Goal: Task Accomplishment & Management: Manage account settings

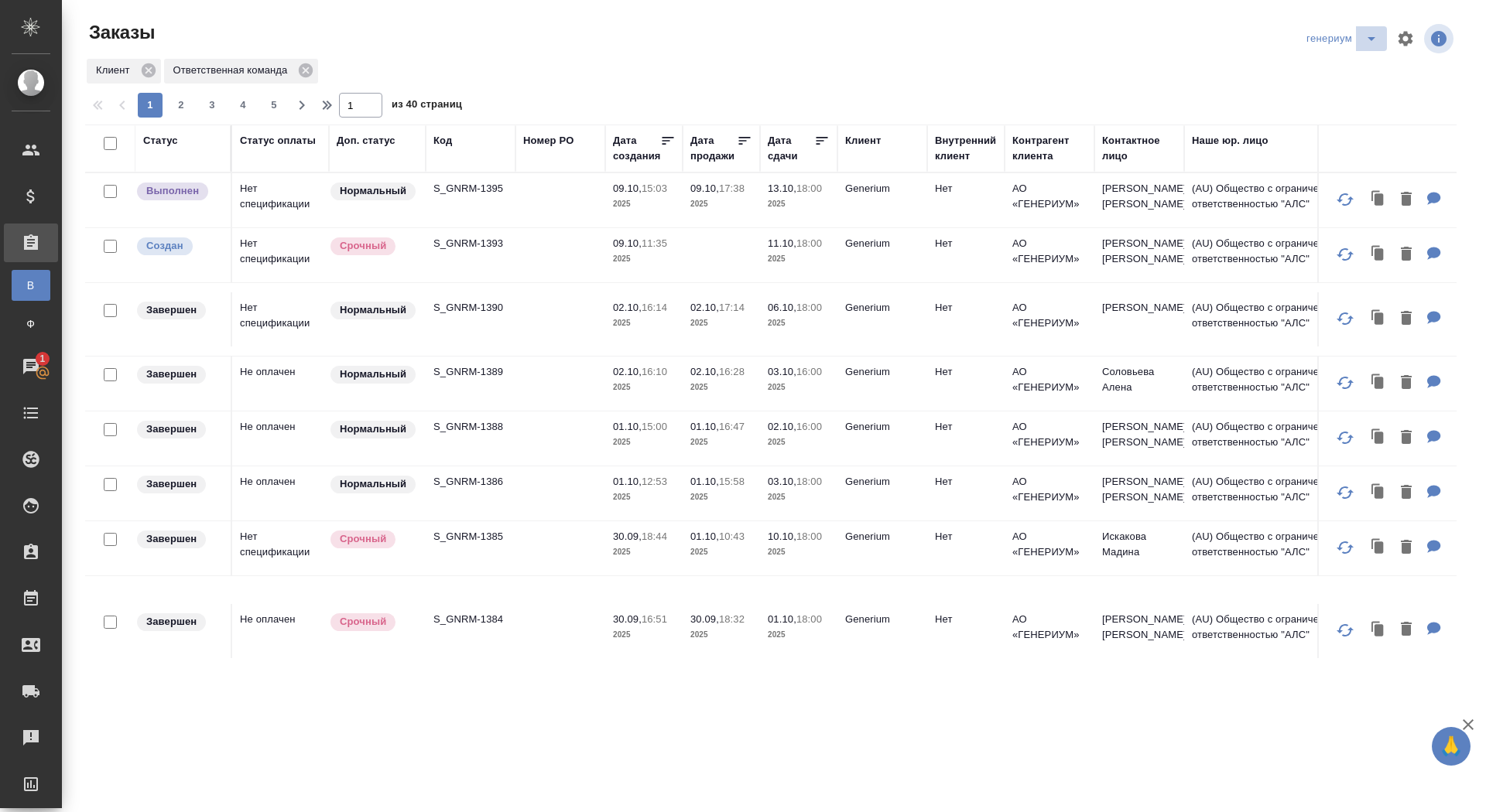
click at [1376, 38] on icon "split button" at bounding box center [1371, 38] width 19 height 19
click at [1320, 119] on li "sandoz" at bounding box center [1343, 118] width 85 height 24
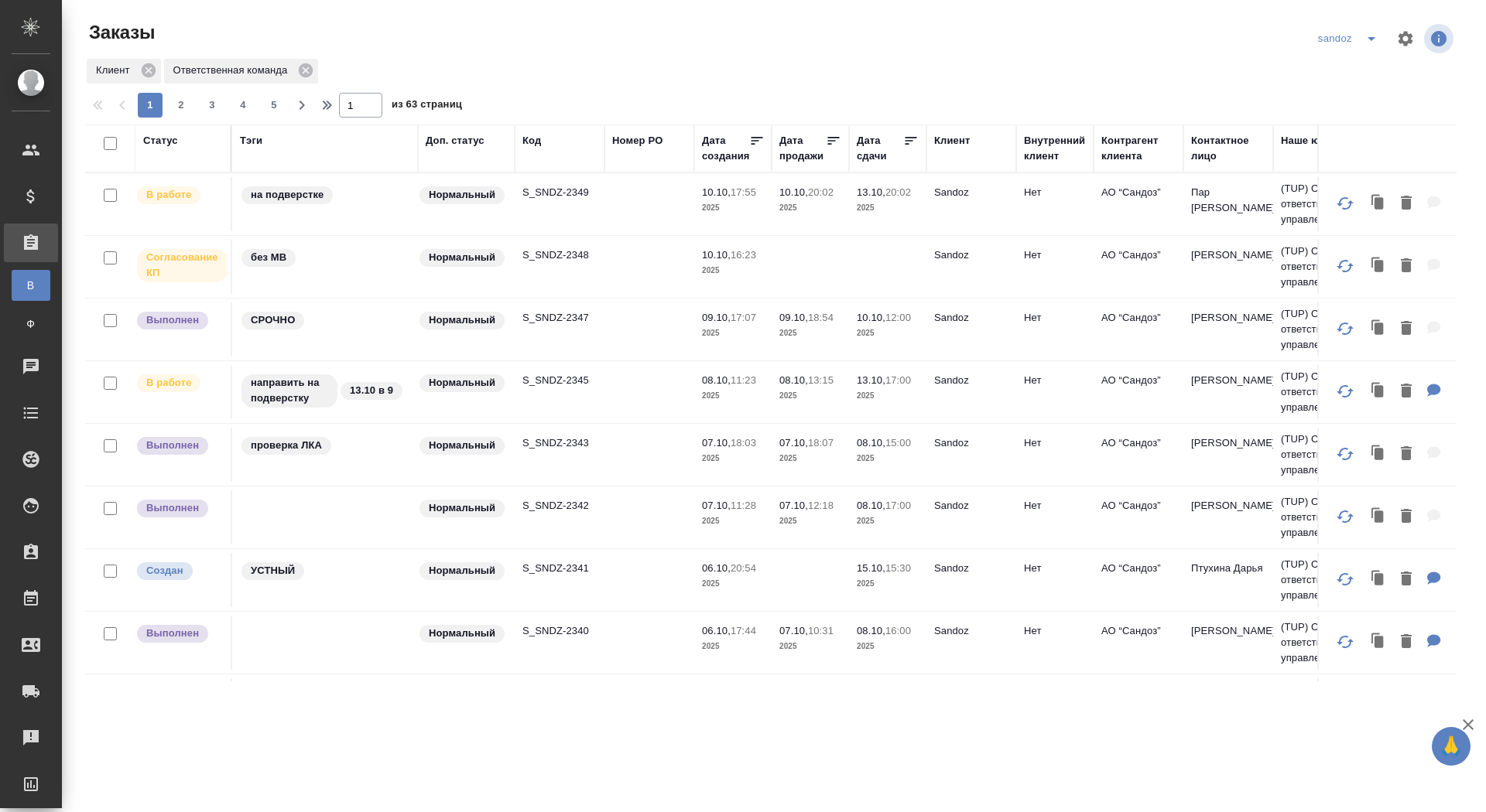
click at [1372, 31] on icon "split button" at bounding box center [1371, 38] width 19 height 19
click at [1341, 144] on li "новартис" at bounding box center [1349, 144] width 81 height 24
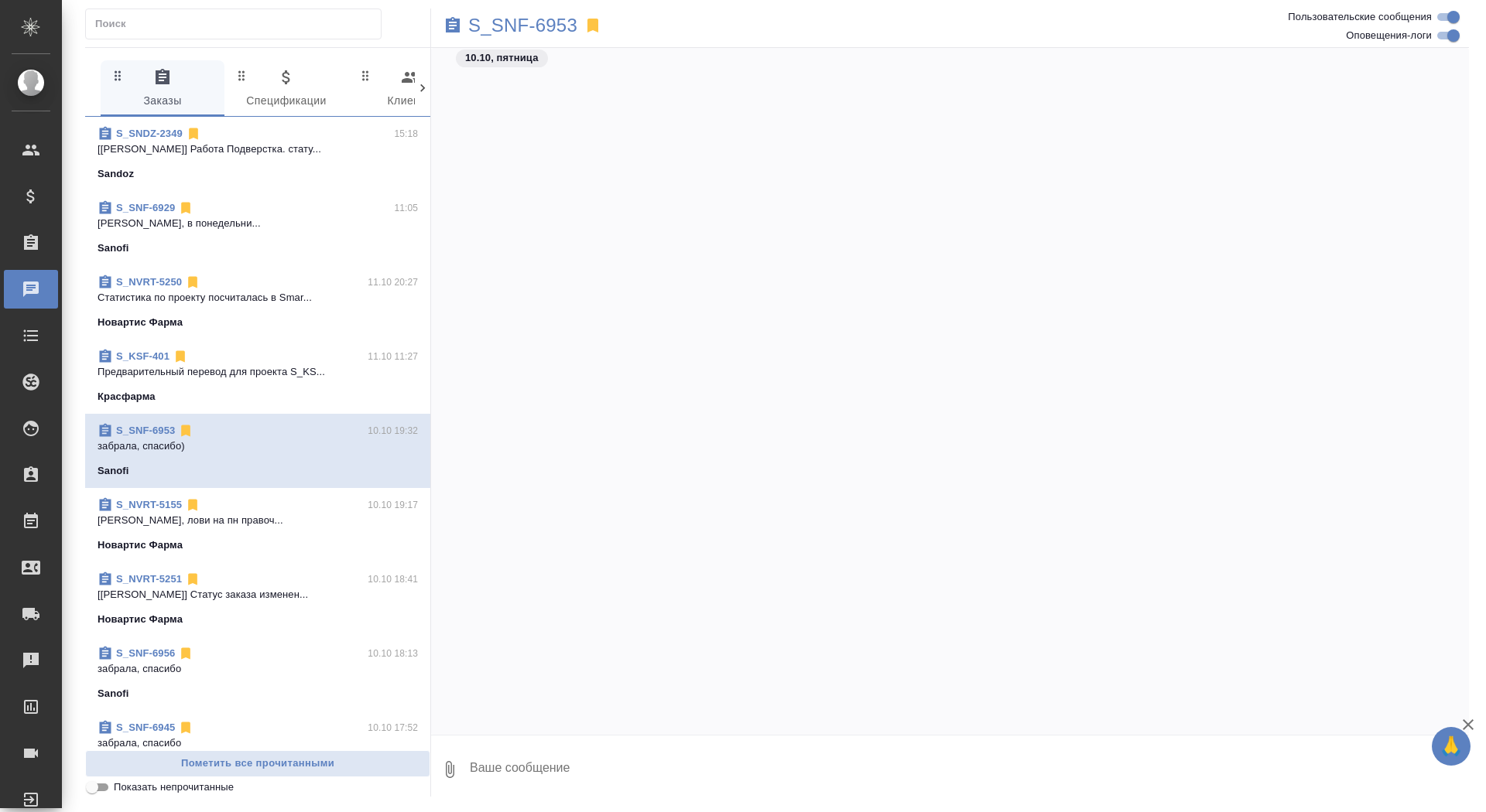
scroll to position [15754, 0]
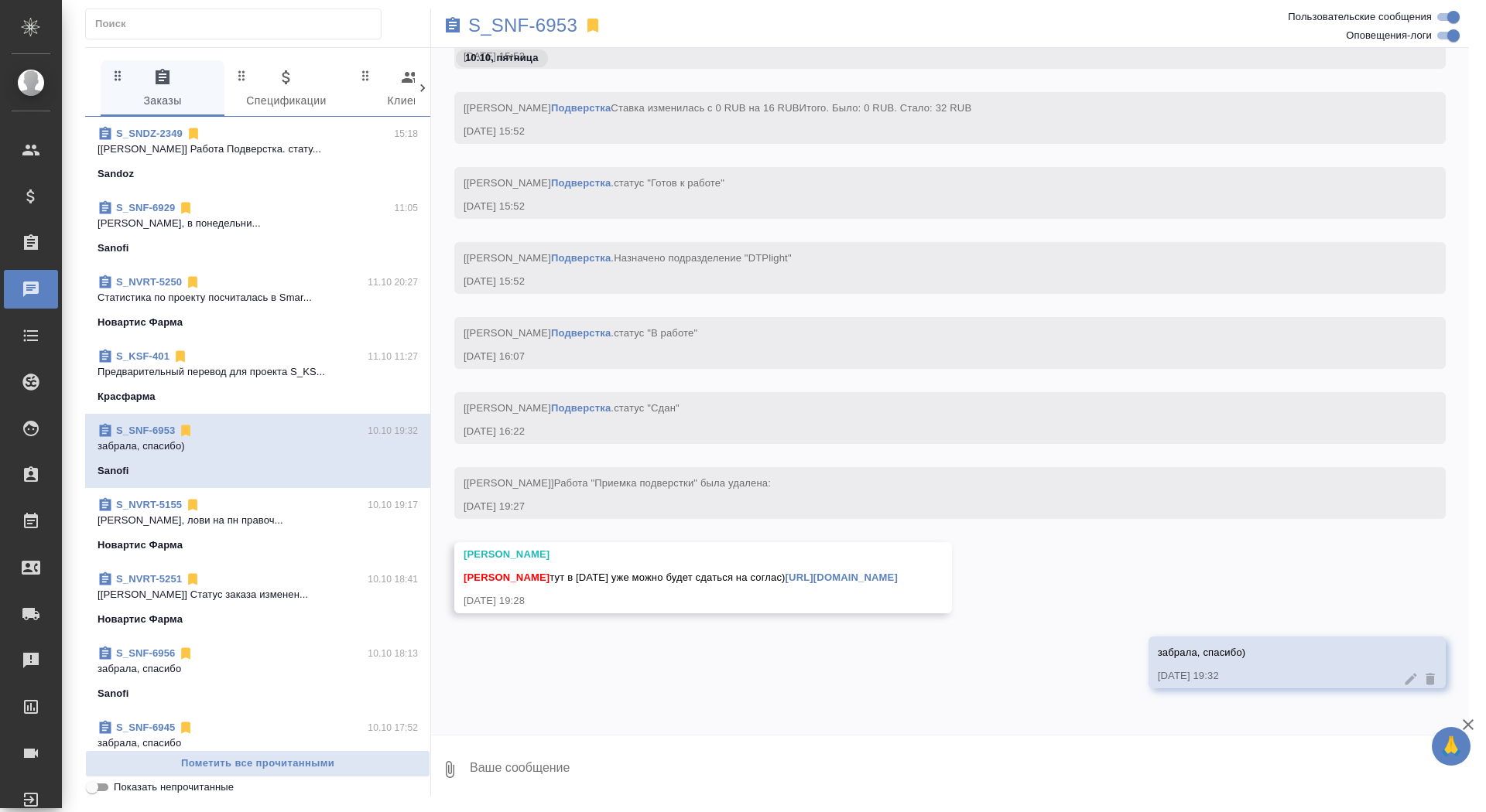
click at [359, 379] on span "S_KSF-401 11.10 11:27 Предварительный перевод для проекта S_KS... Красфарма" at bounding box center [258, 376] width 321 height 56
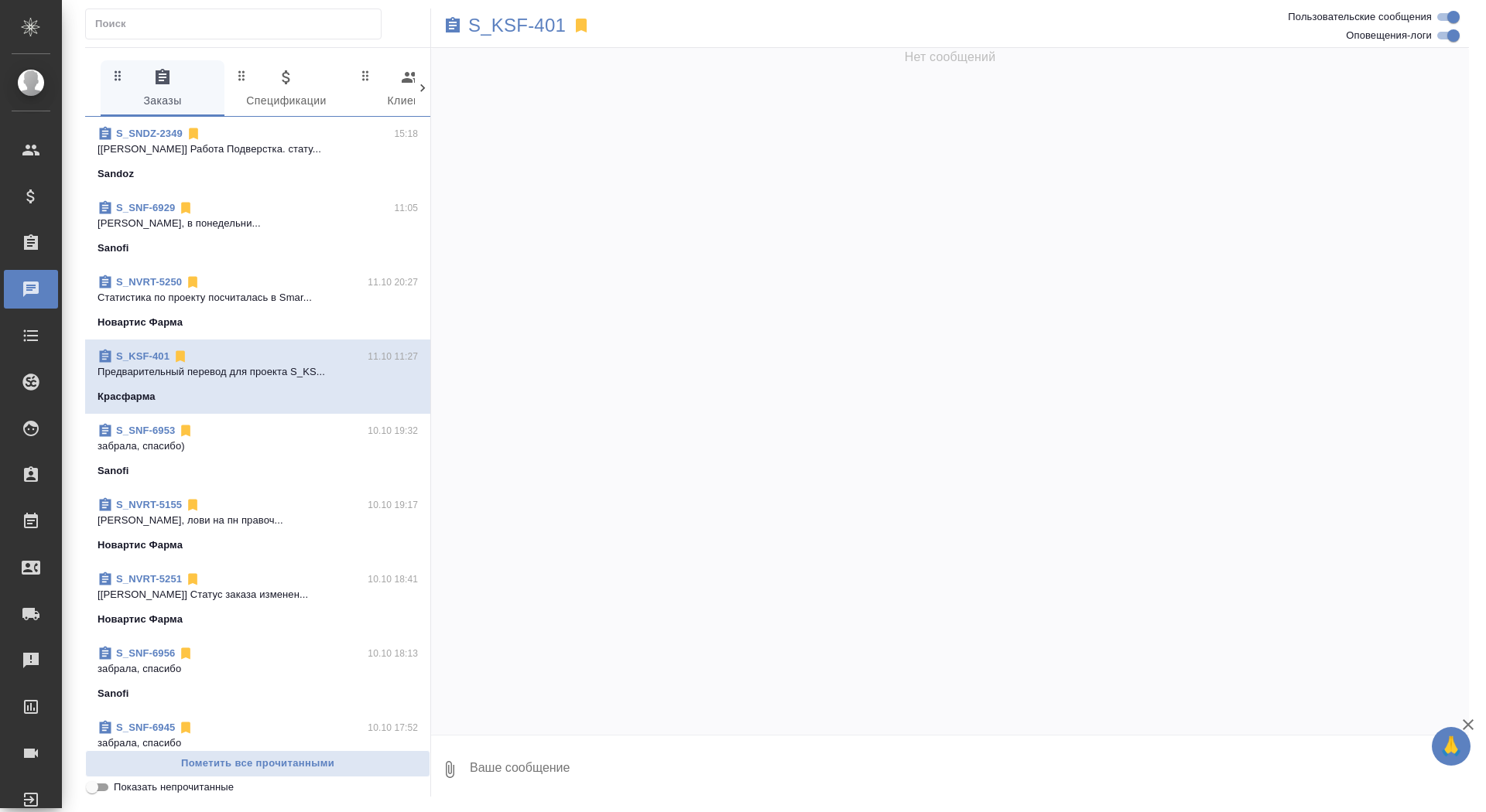
scroll to position [0, 0]
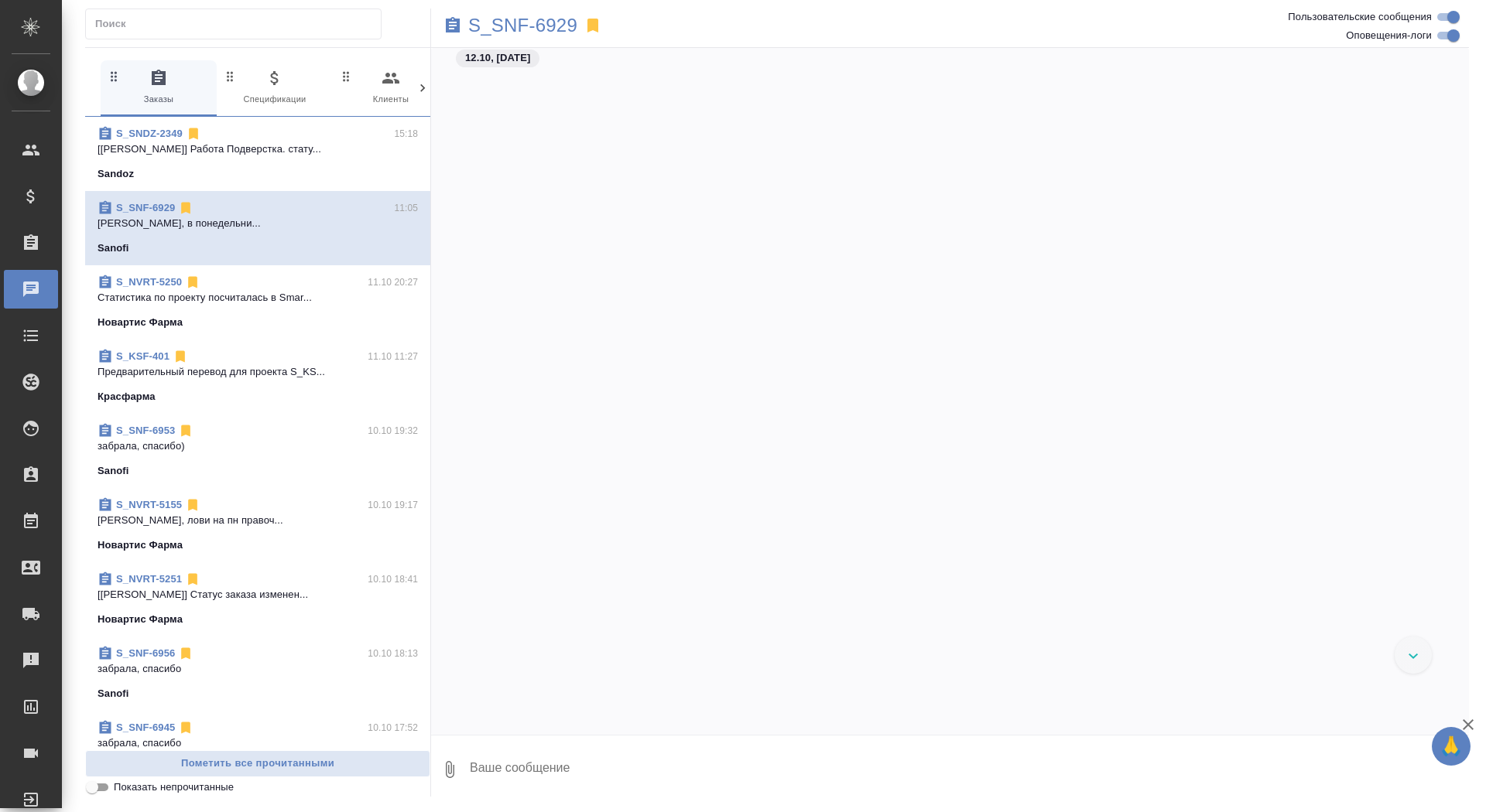
scroll to position [37834, 0]
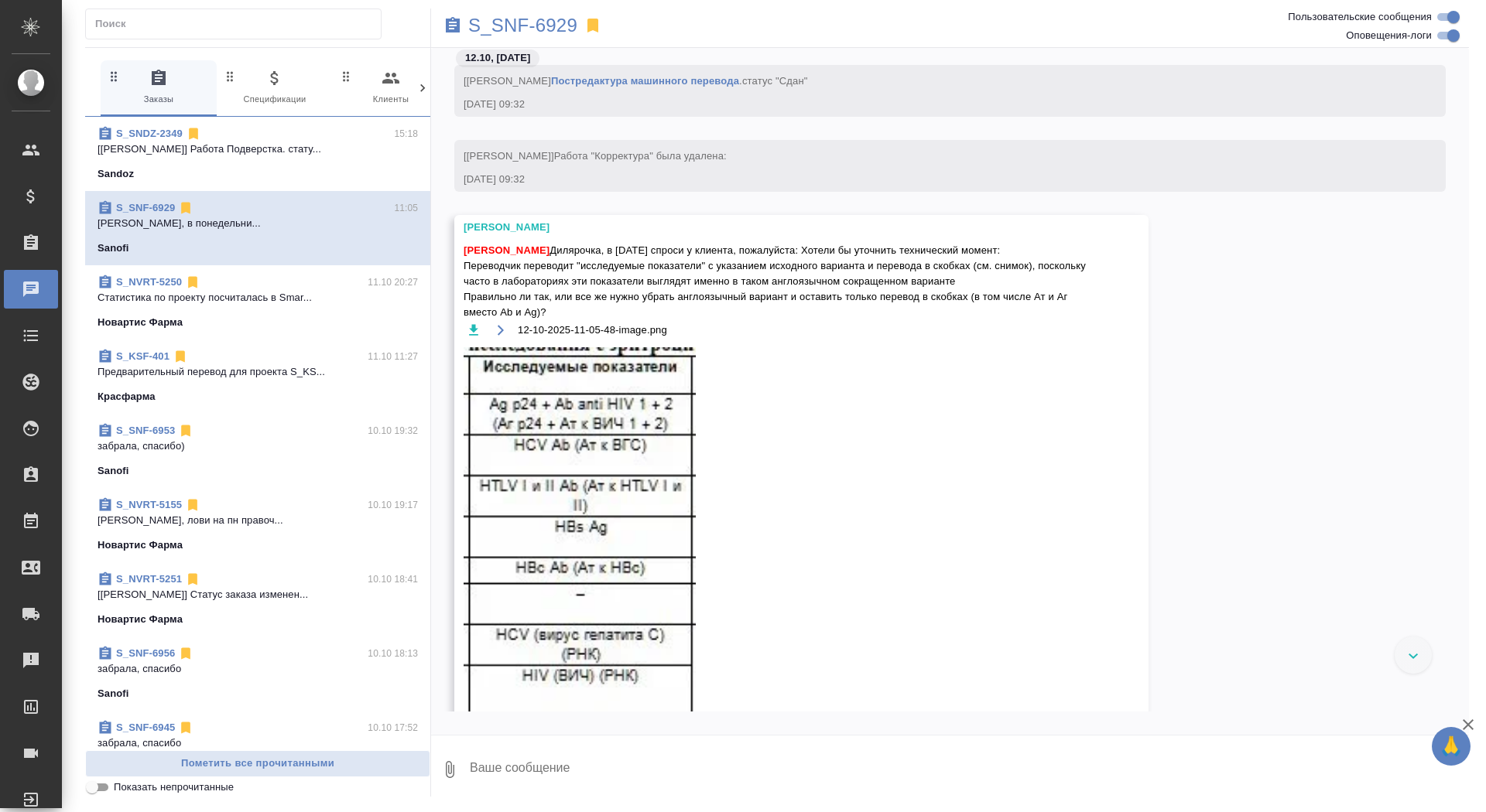
click at [517, 781] on textarea at bounding box center [969, 770] width 1001 height 53
type textarea "забрала)"
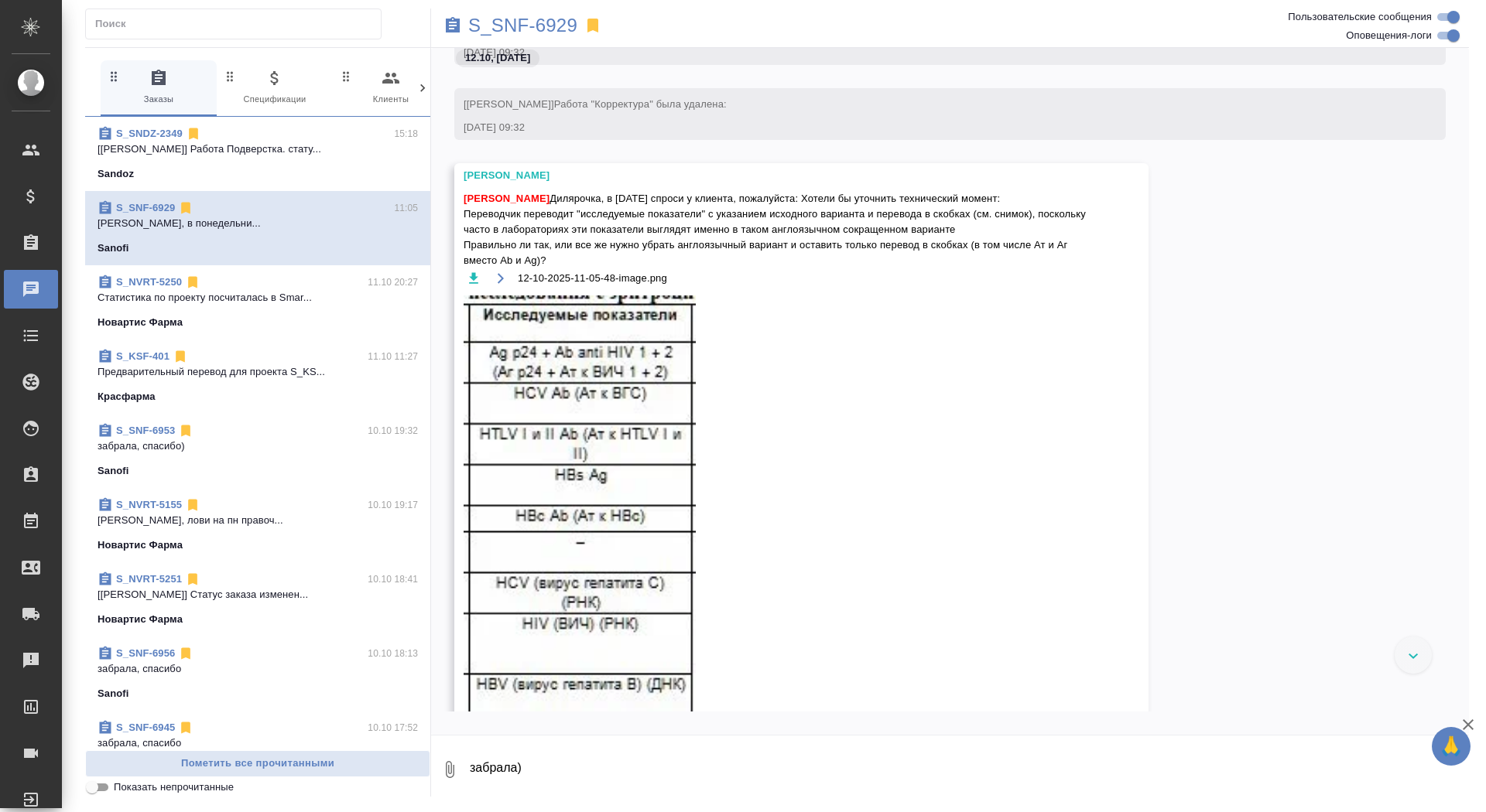
scroll to position [37837, 0]
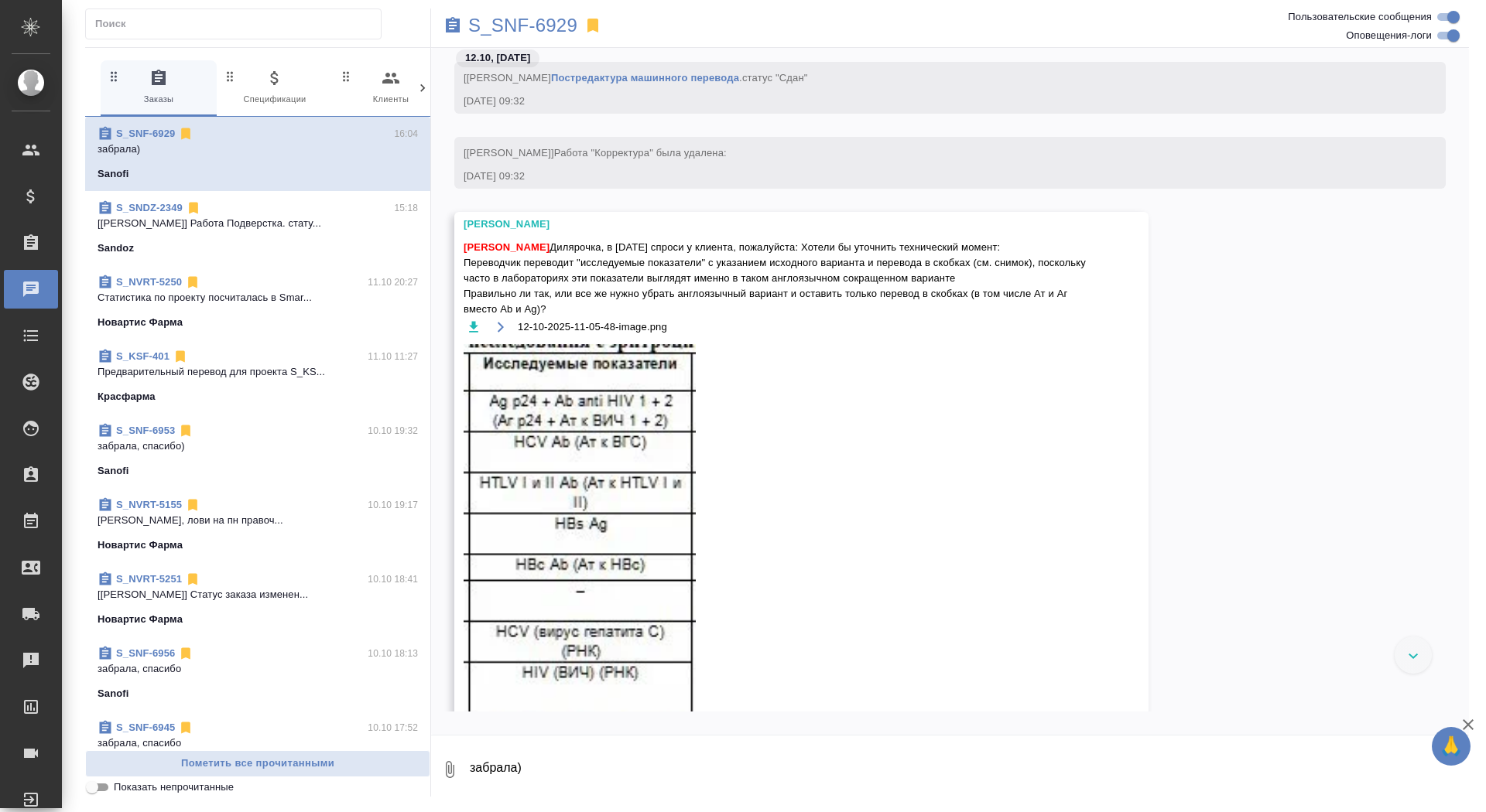
drag, startPoint x: 852, startPoint y: 265, endPoint x: 1093, endPoint y: 319, distance: 247.0
click at [1093, 318] on span "Сайдашева Диляра Дилярочка, в понедельник спроси у клиента, пожалуйста: Хотели …" at bounding box center [778, 278] width 631 height 77
copy span "Хотели бы уточнить технический момент: Переводчик переводит "исследуемые показа…"
click at [476, 335] on icon "button" at bounding box center [474, 327] width 16 height 16
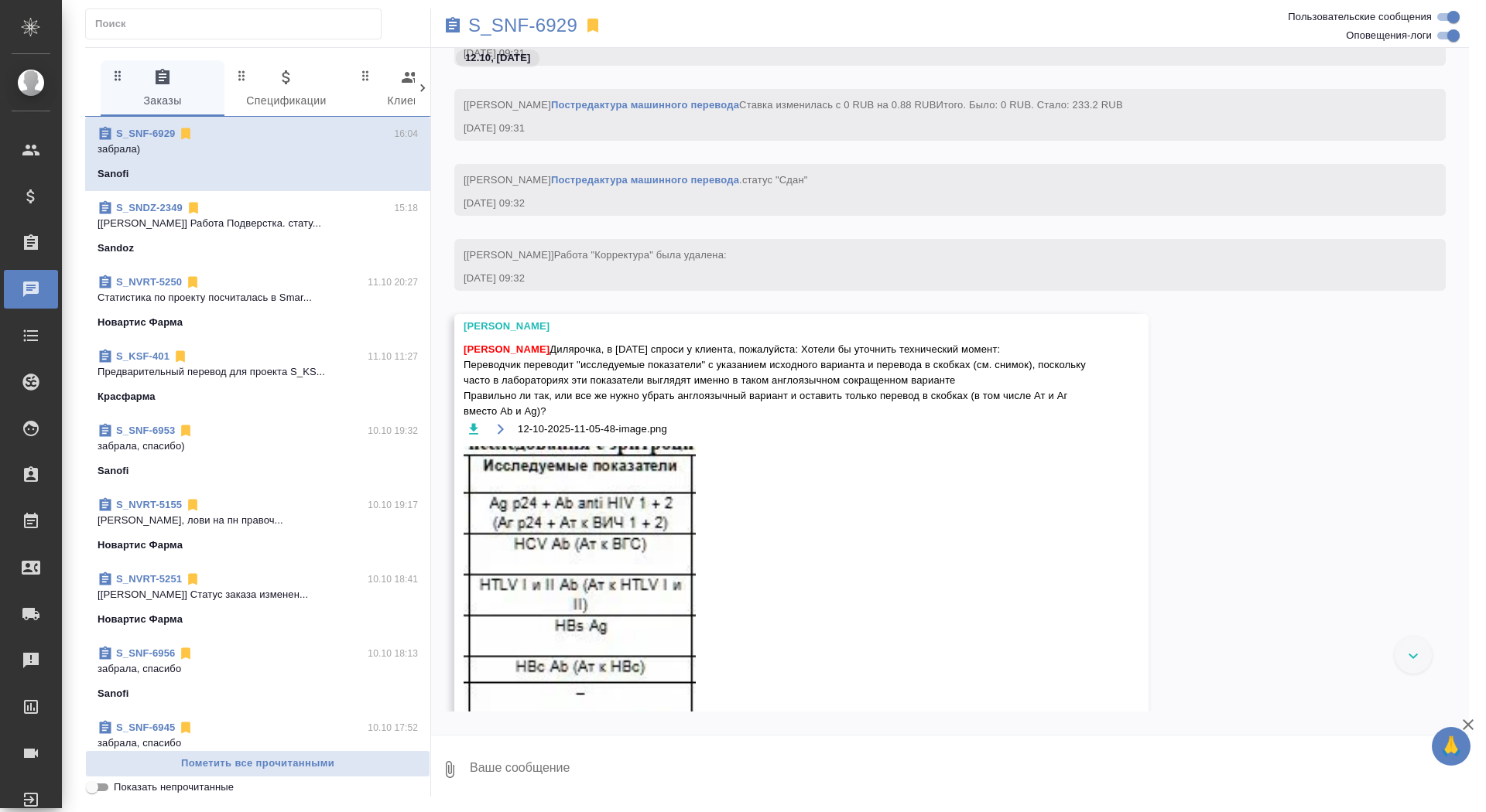
scroll to position [72284, 0]
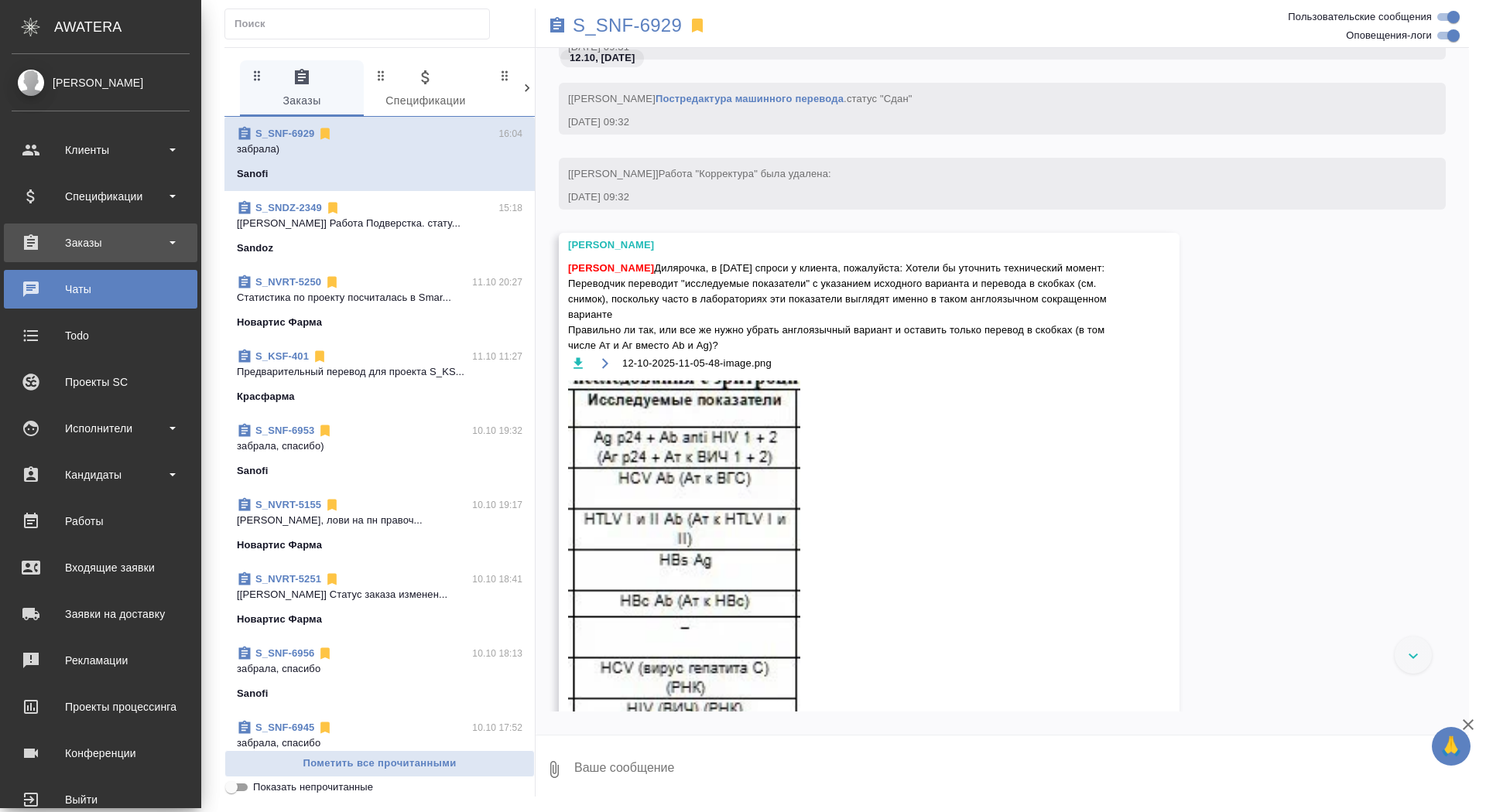
click at [76, 237] on div "Заказы" at bounding box center [101, 243] width 178 height 23
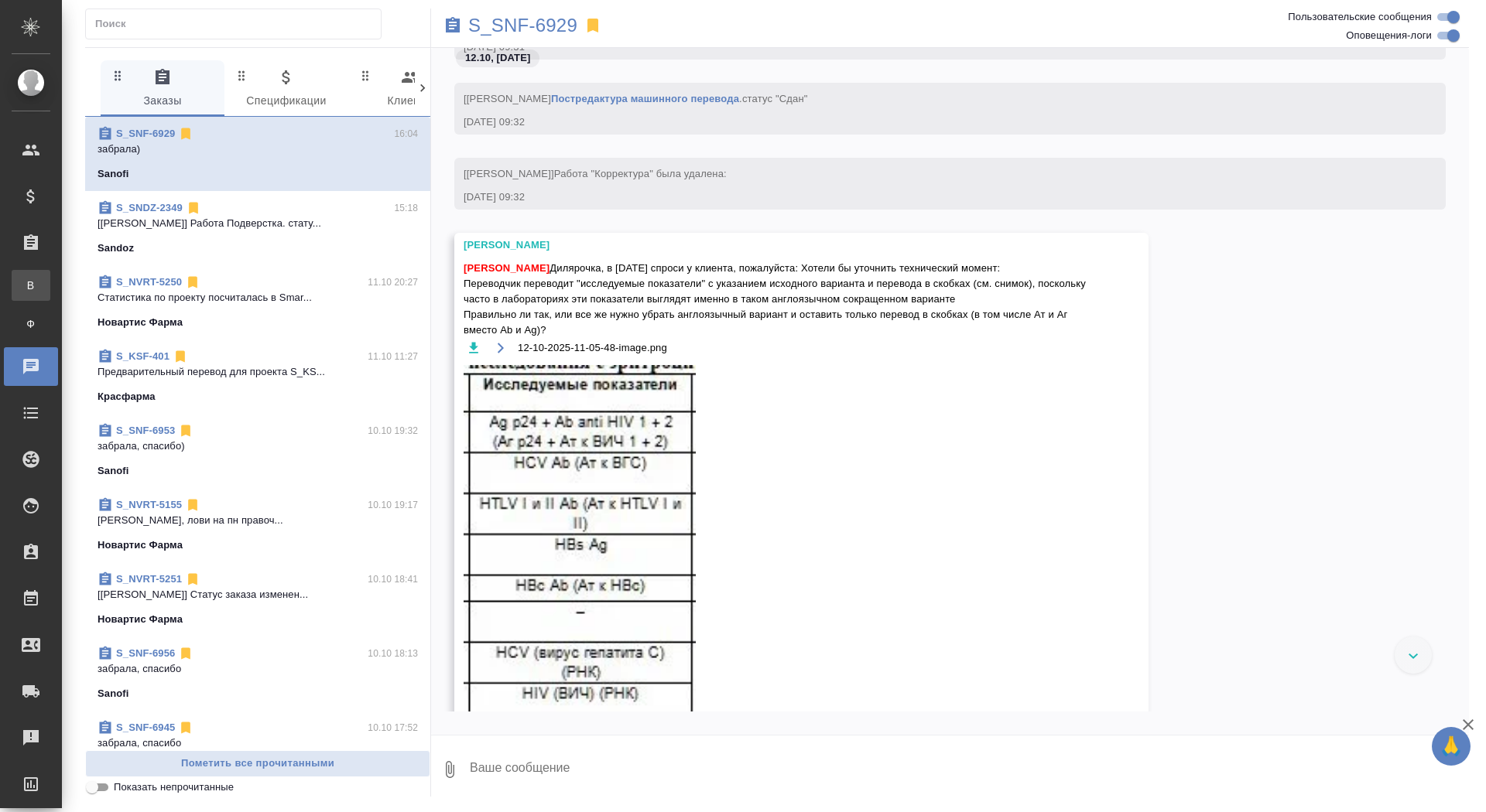
click at [23, 280] on div "Все заказы" at bounding box center [12, 285] width 23 height 16
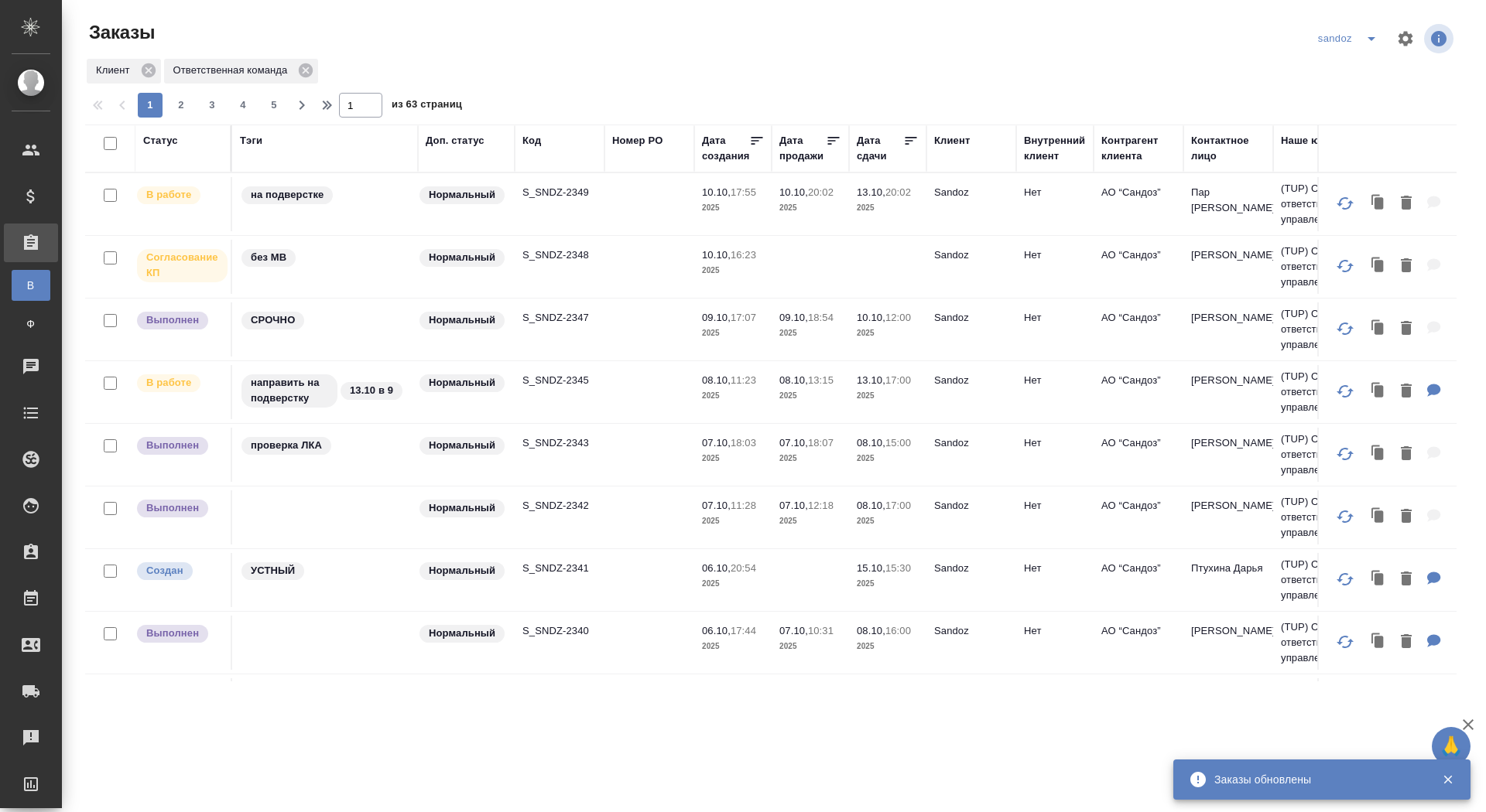
click at [1374, 39] on icon "split button" at bounding box center [1371, 38] width 19 height 19
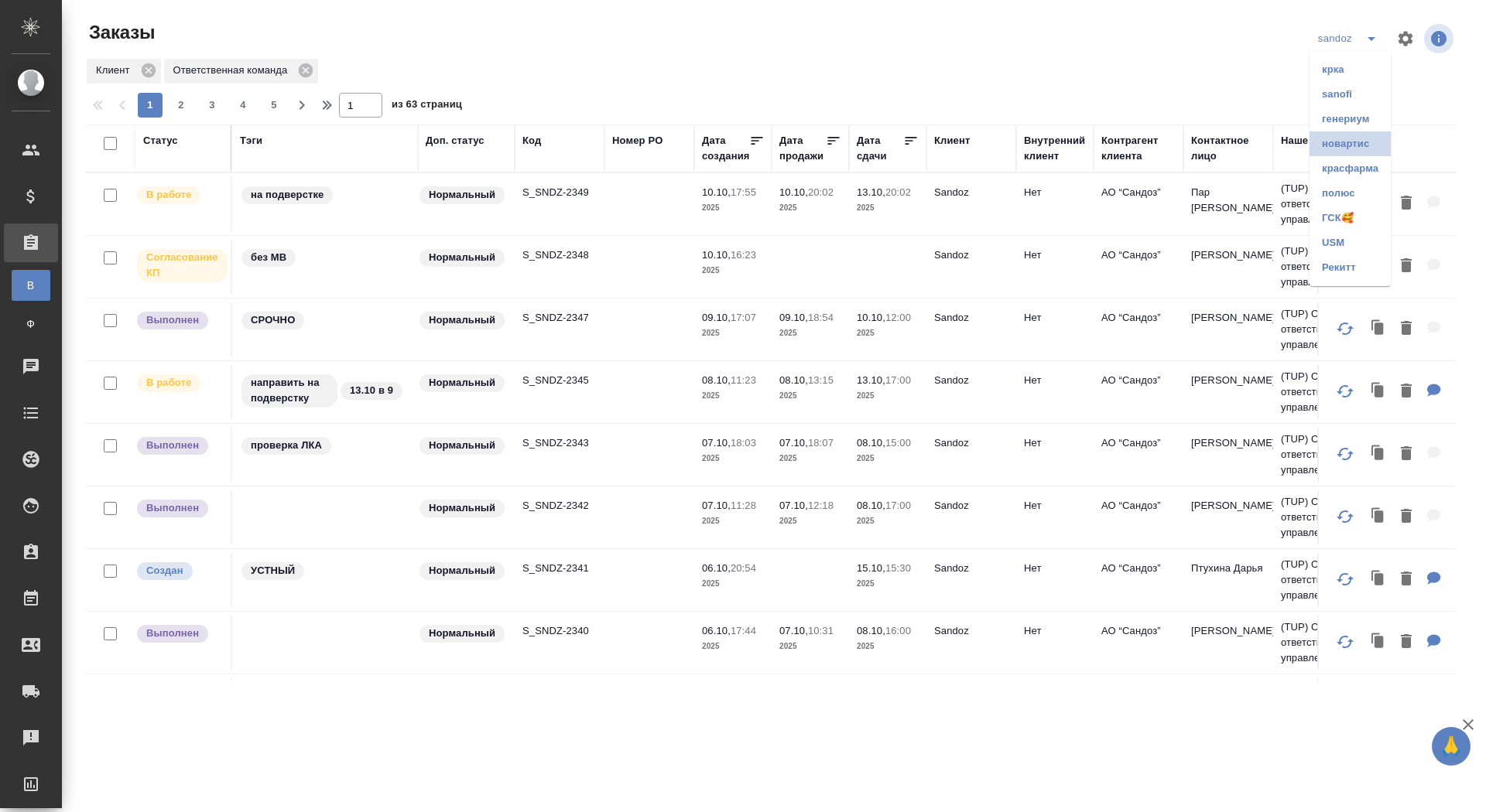
click at [1333, 140] on li "новартис" at bounding box center [1349, 144] width 81 height 24
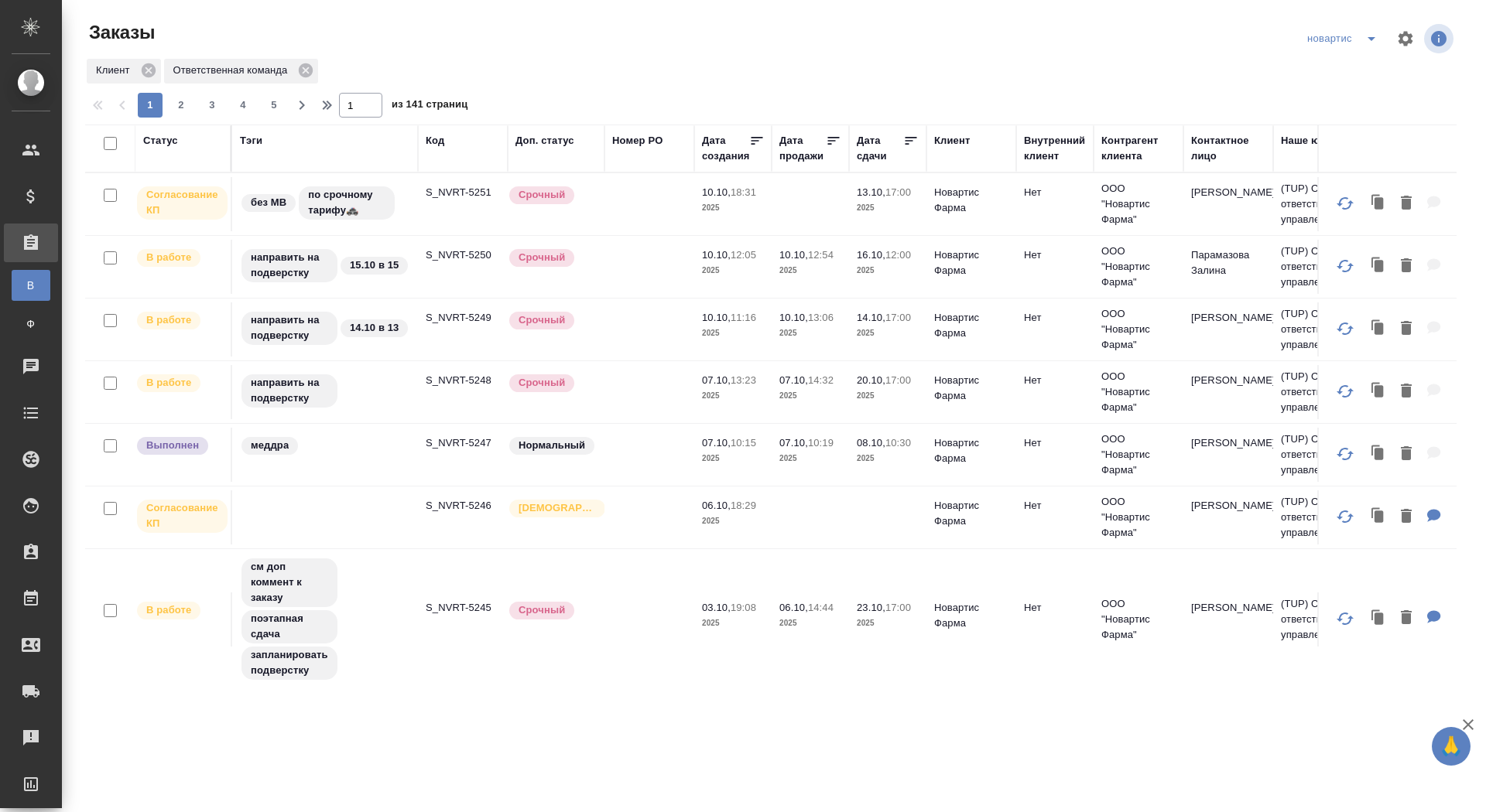
click at [349, 530] on td at bounding box center [325, 517] width 186 height 54
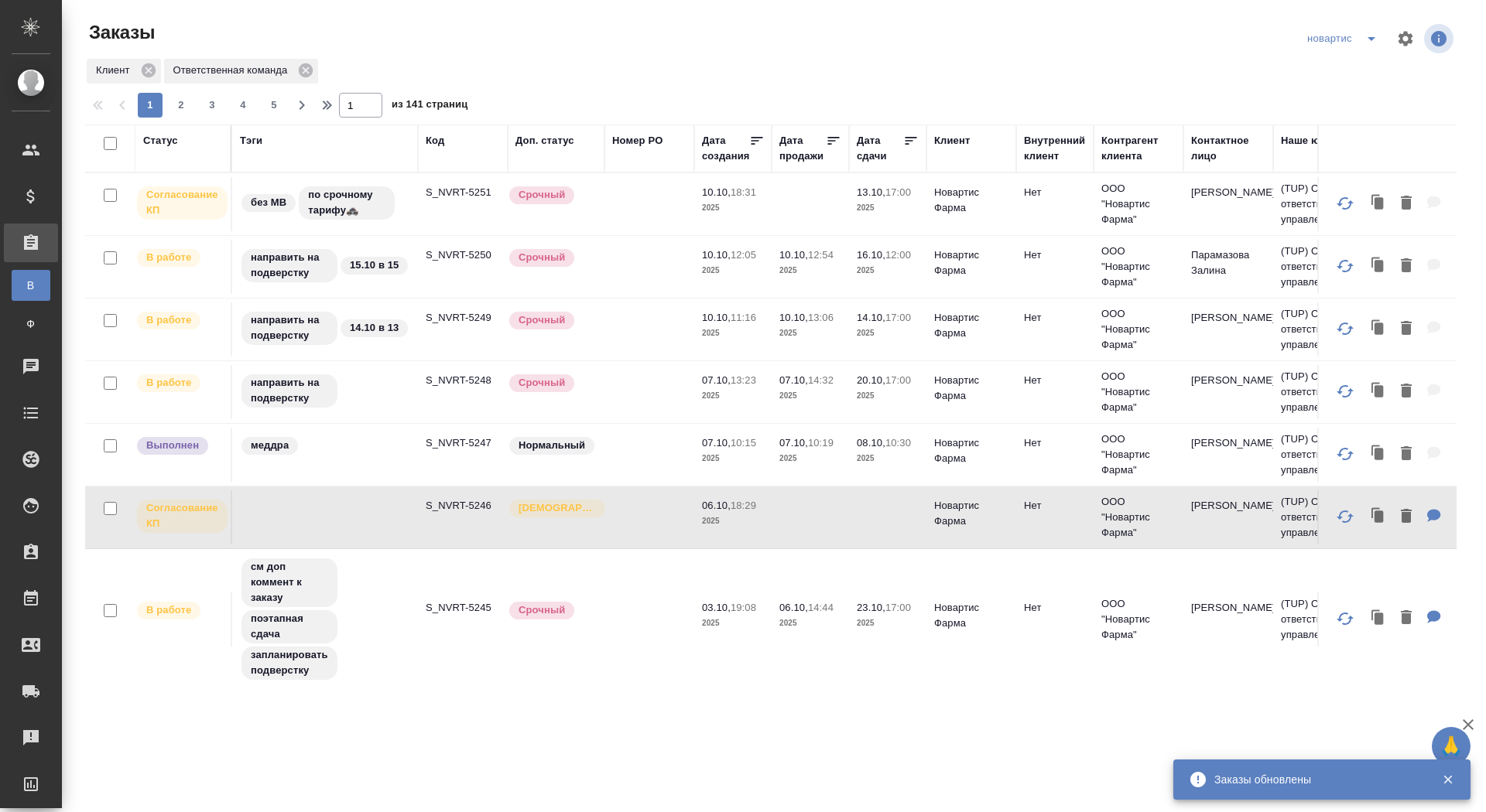
click at [462, 190] on p "S_NVRT-5251" at bounding box center [462, 192] width 74 height 16
click at [1374, 33] on icon "split button" at bounding box center [1371, 38] width 19 height 19
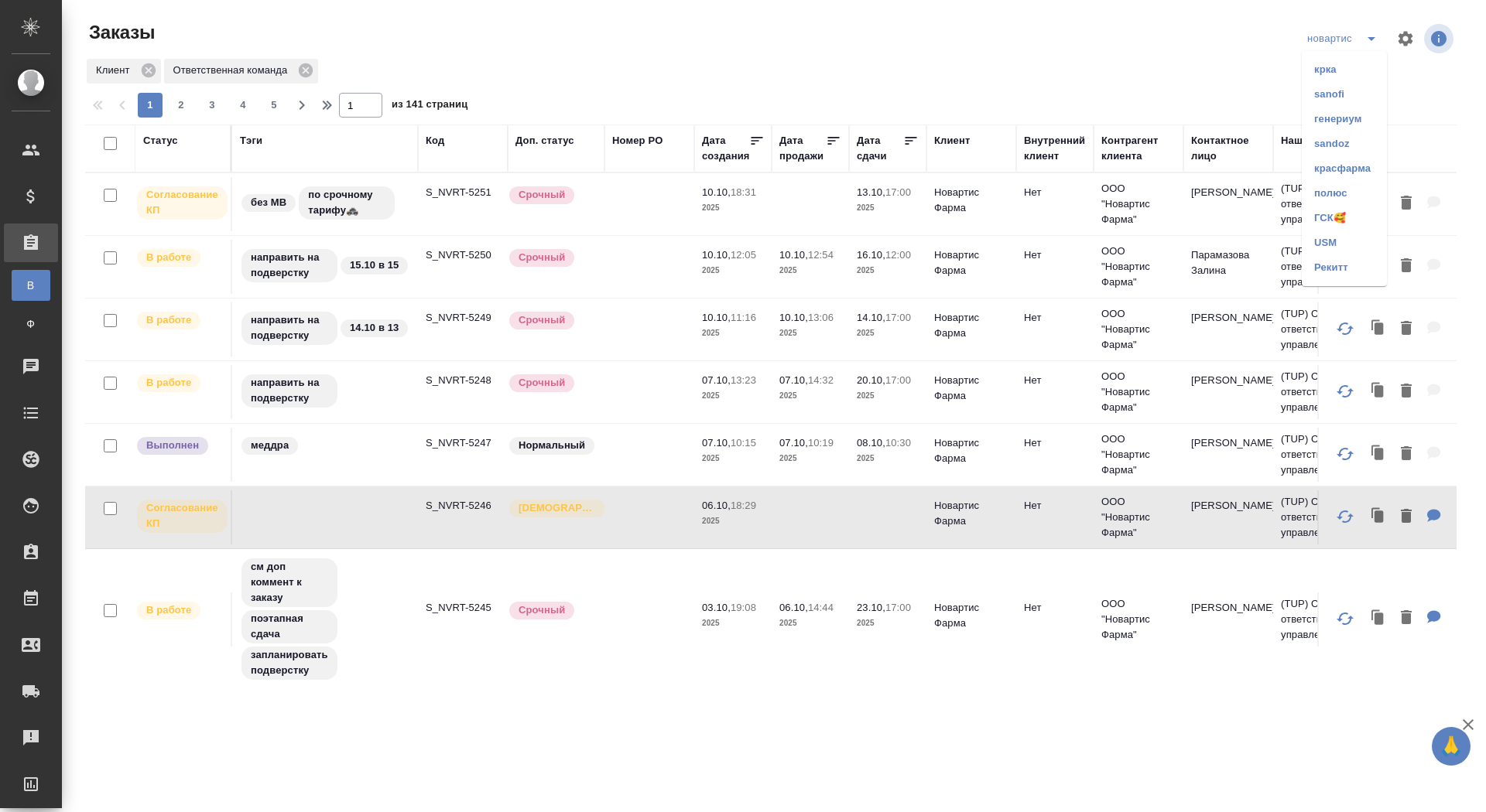
click at [1362, 93] on li "sanofi" at bounding box center [1343, 94] width 85 height 24
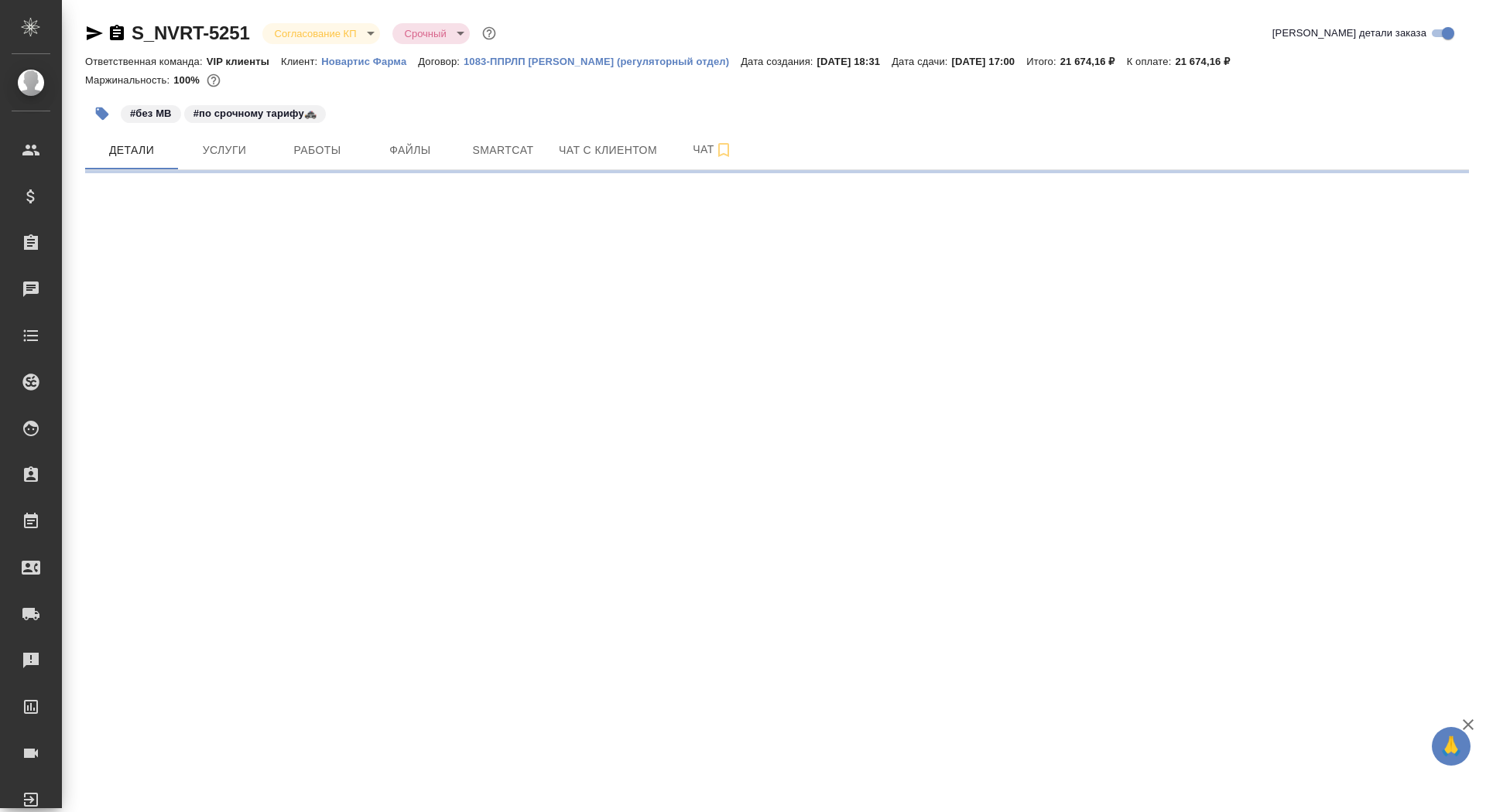
select select "RU"
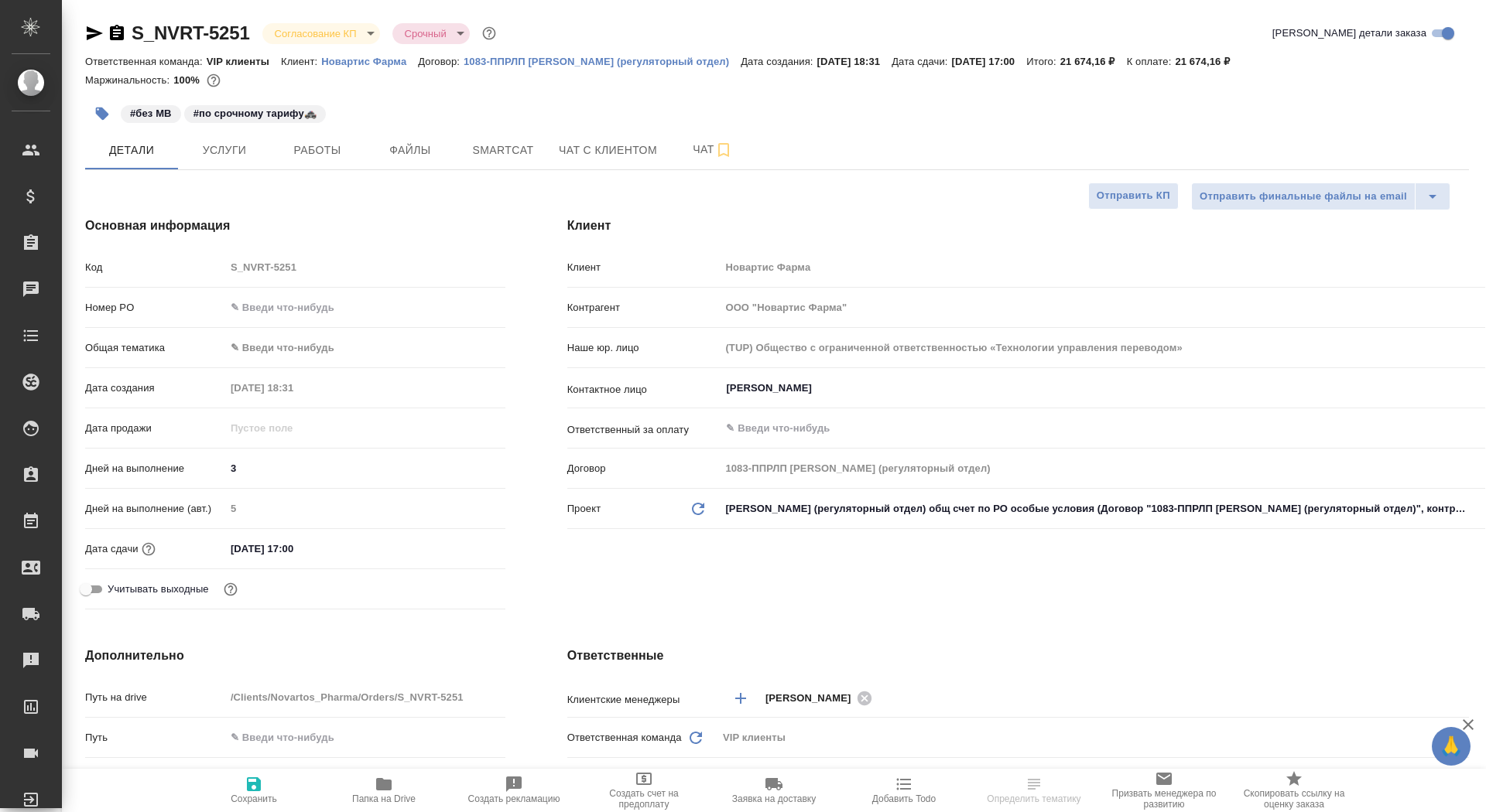
type textarea "x"
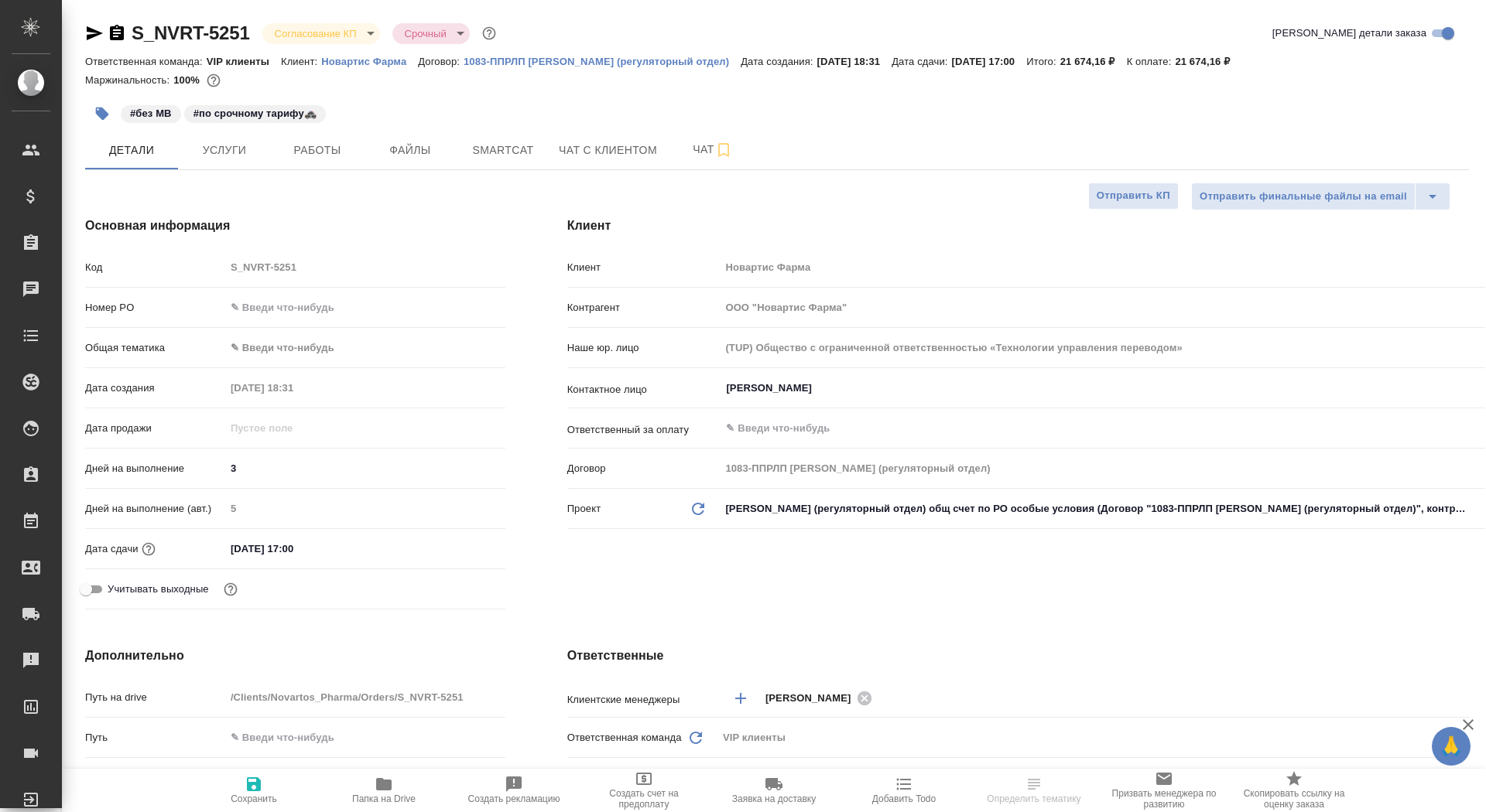
type textarea "x"
click at [97, 40] on icon "button" at bounding box center [94, 33] width 19 height 19
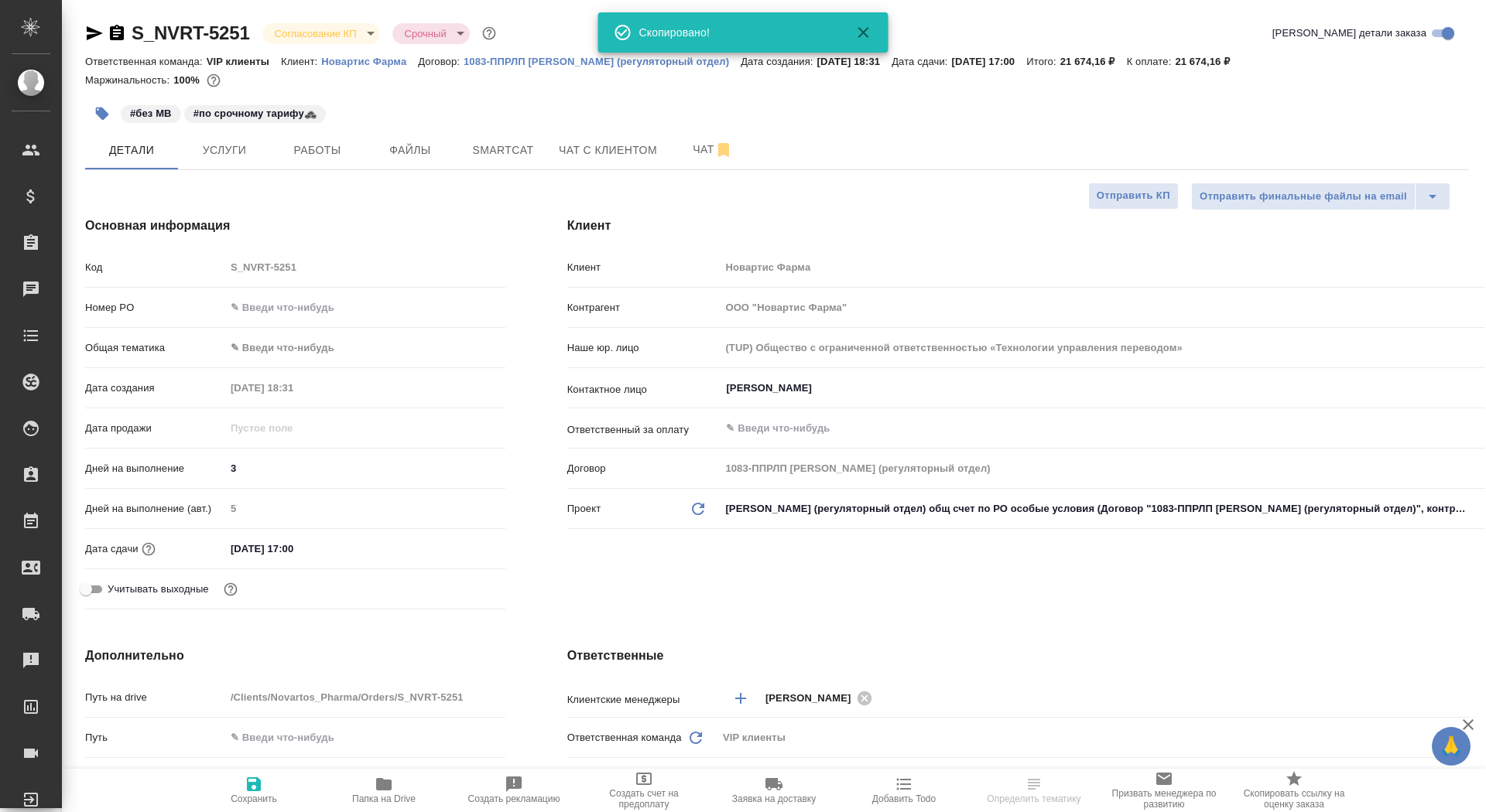
type textarea "x"
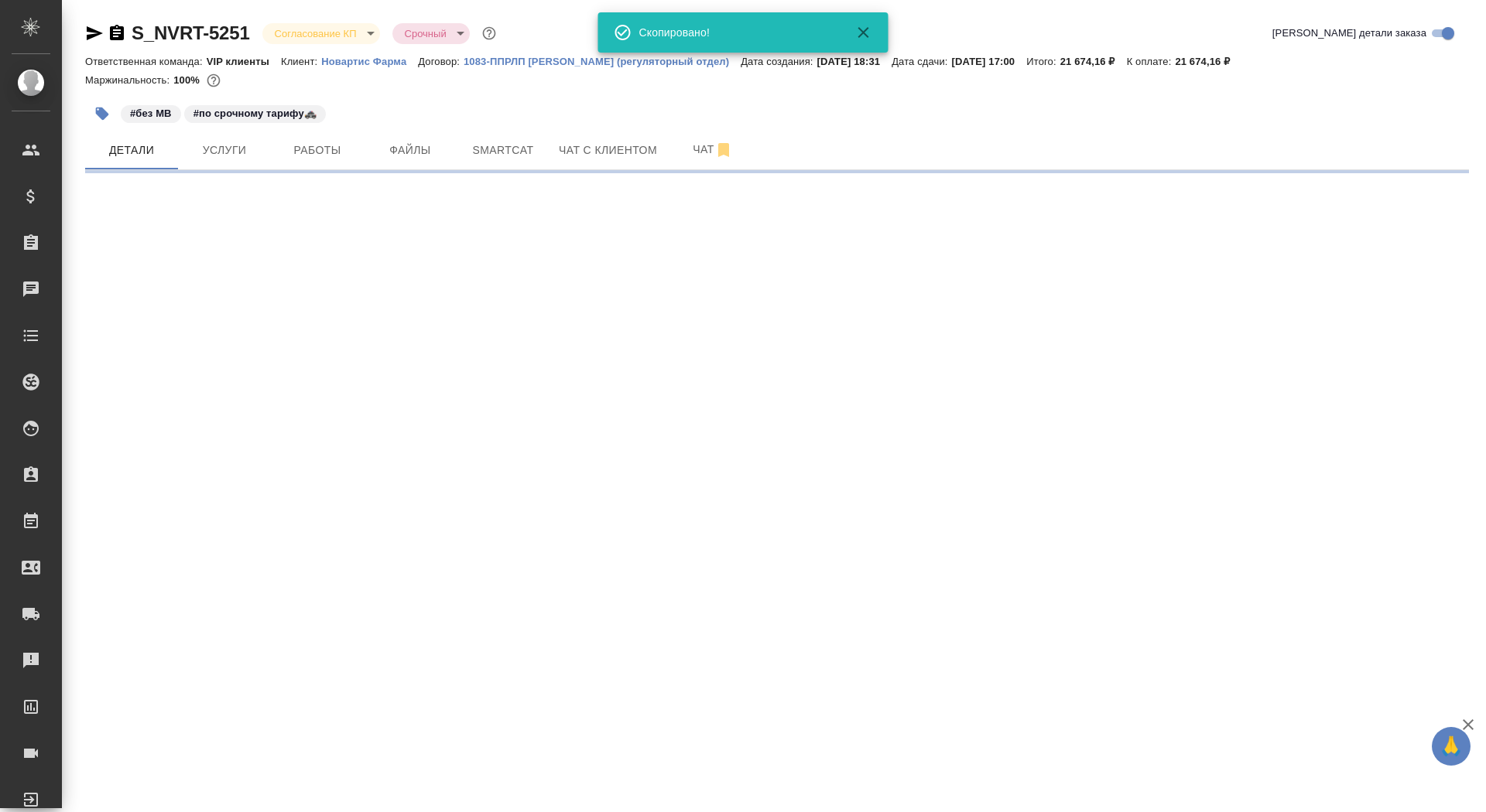
select select "RU"
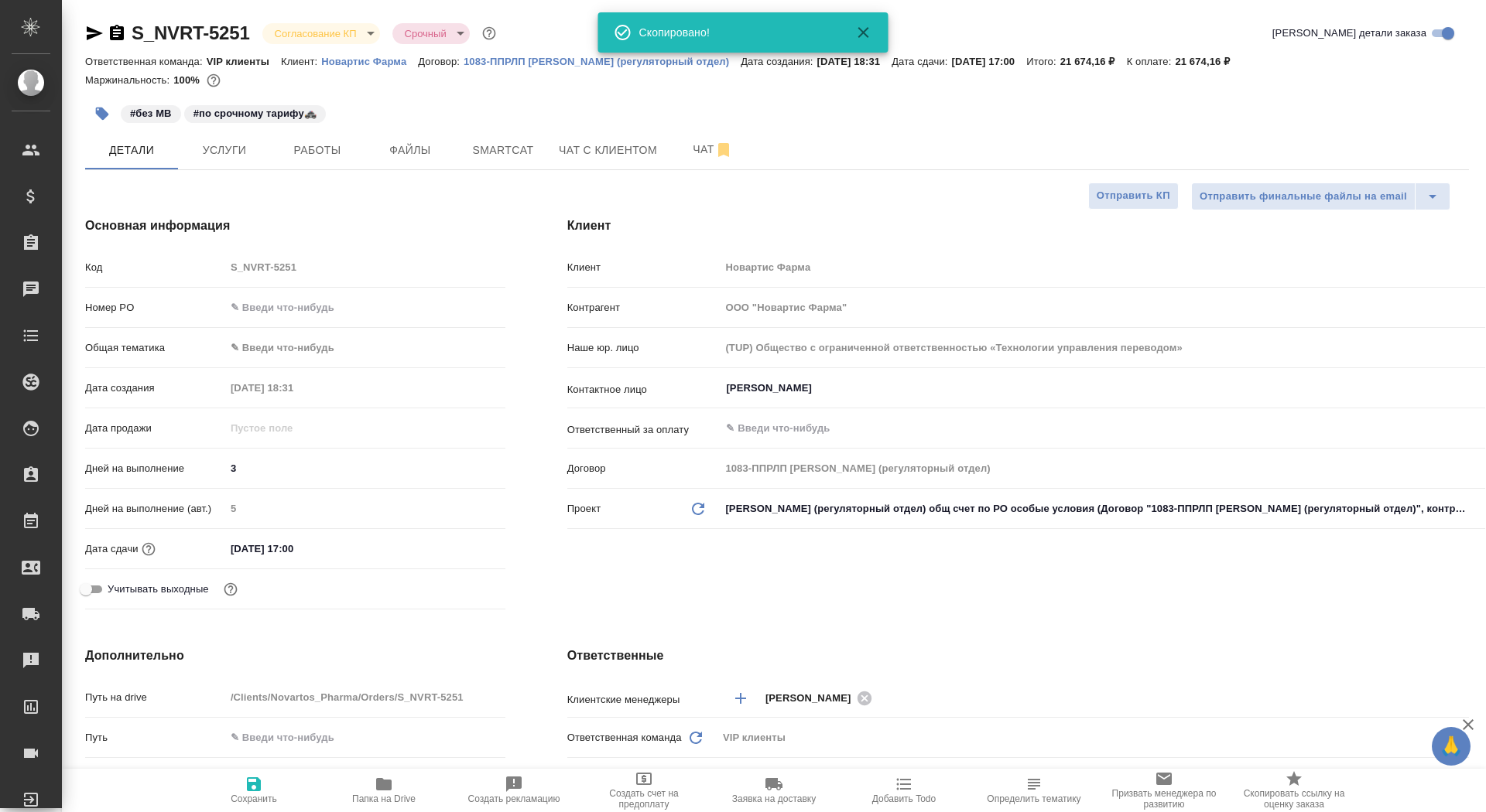
type textarea "x"
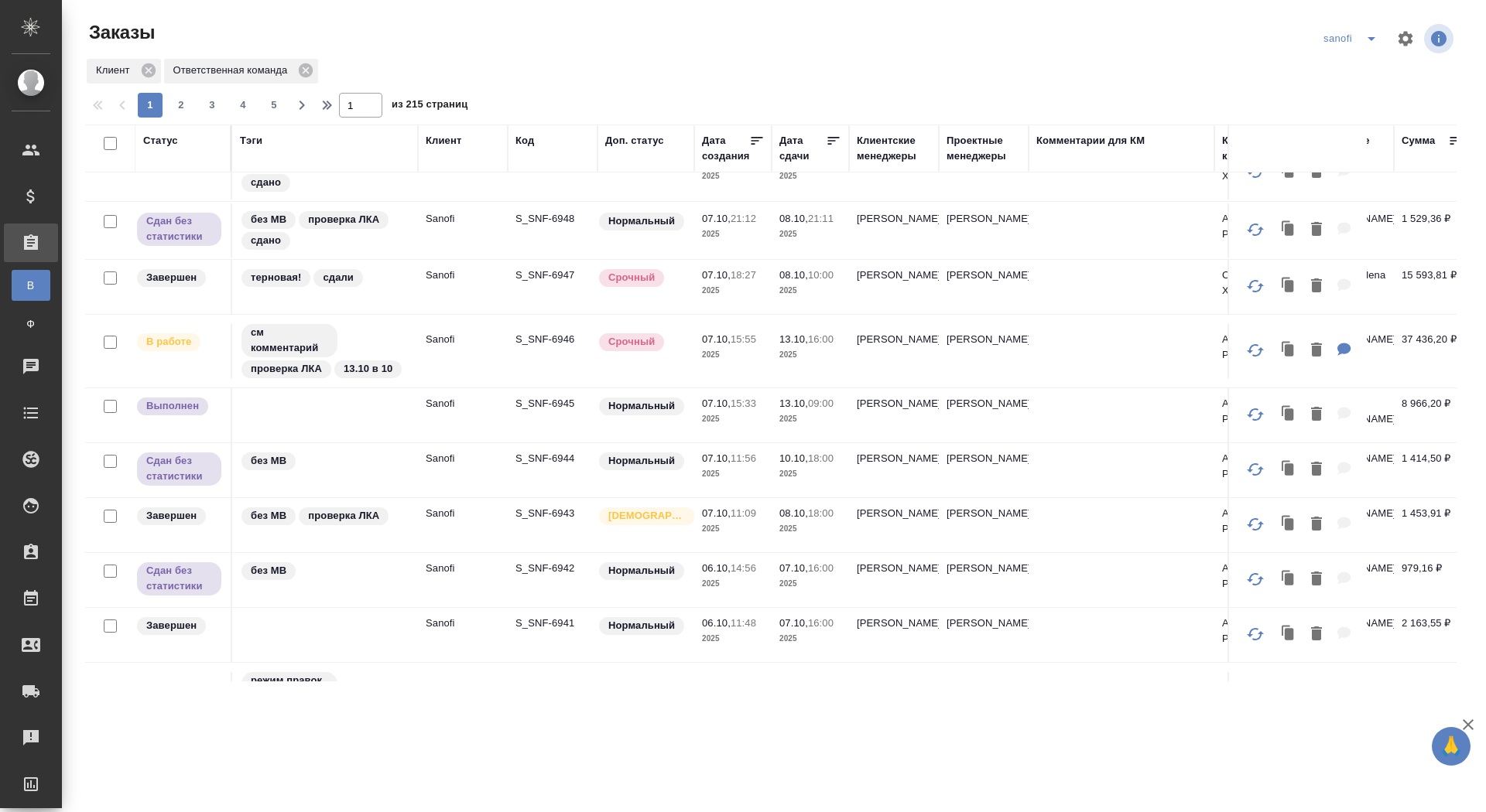
scroll to position [102, 0]
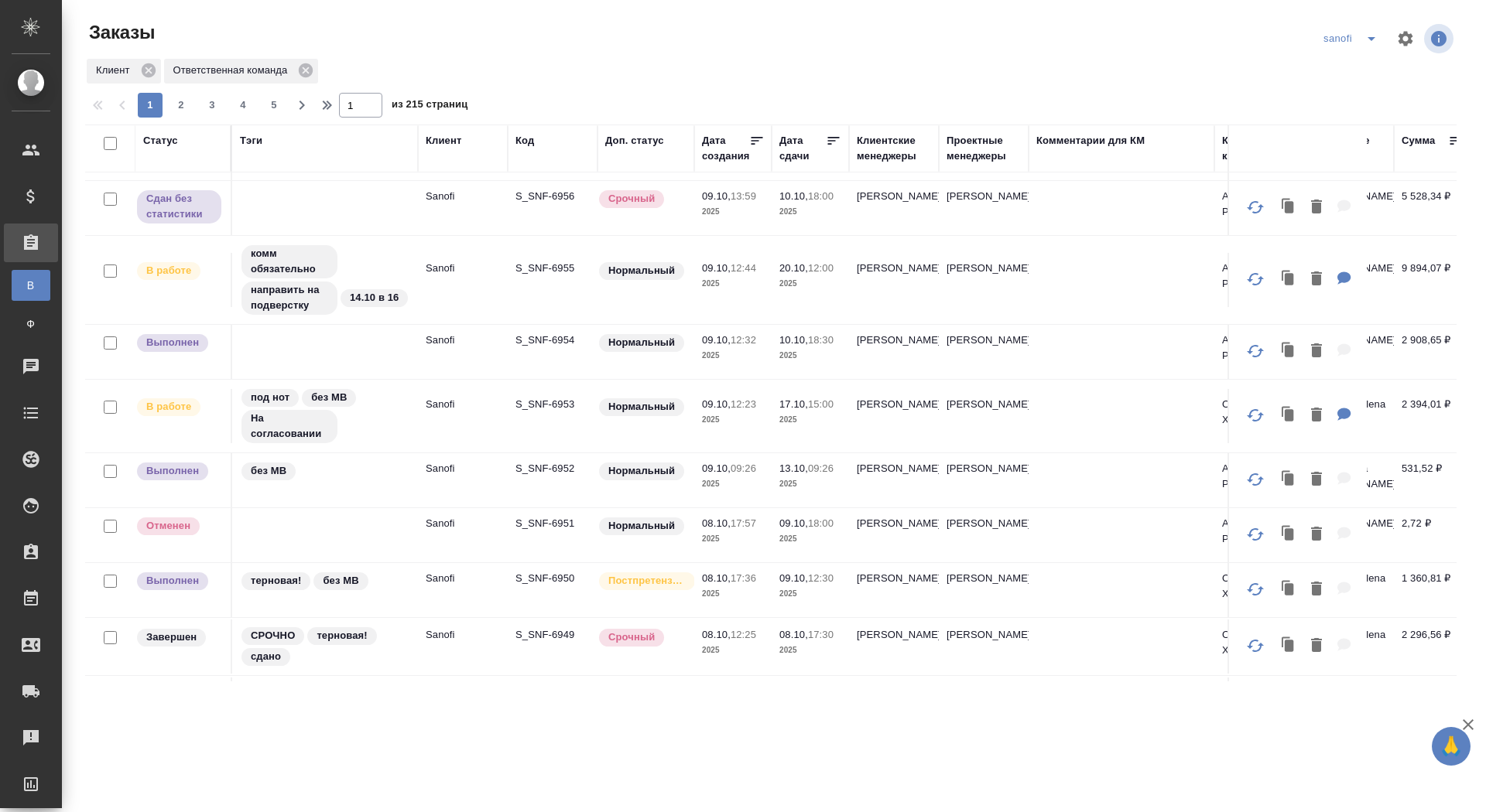
click at [797, 155] on div "Дата сдачи" at bounding box center [802, 149] width 46 height 31
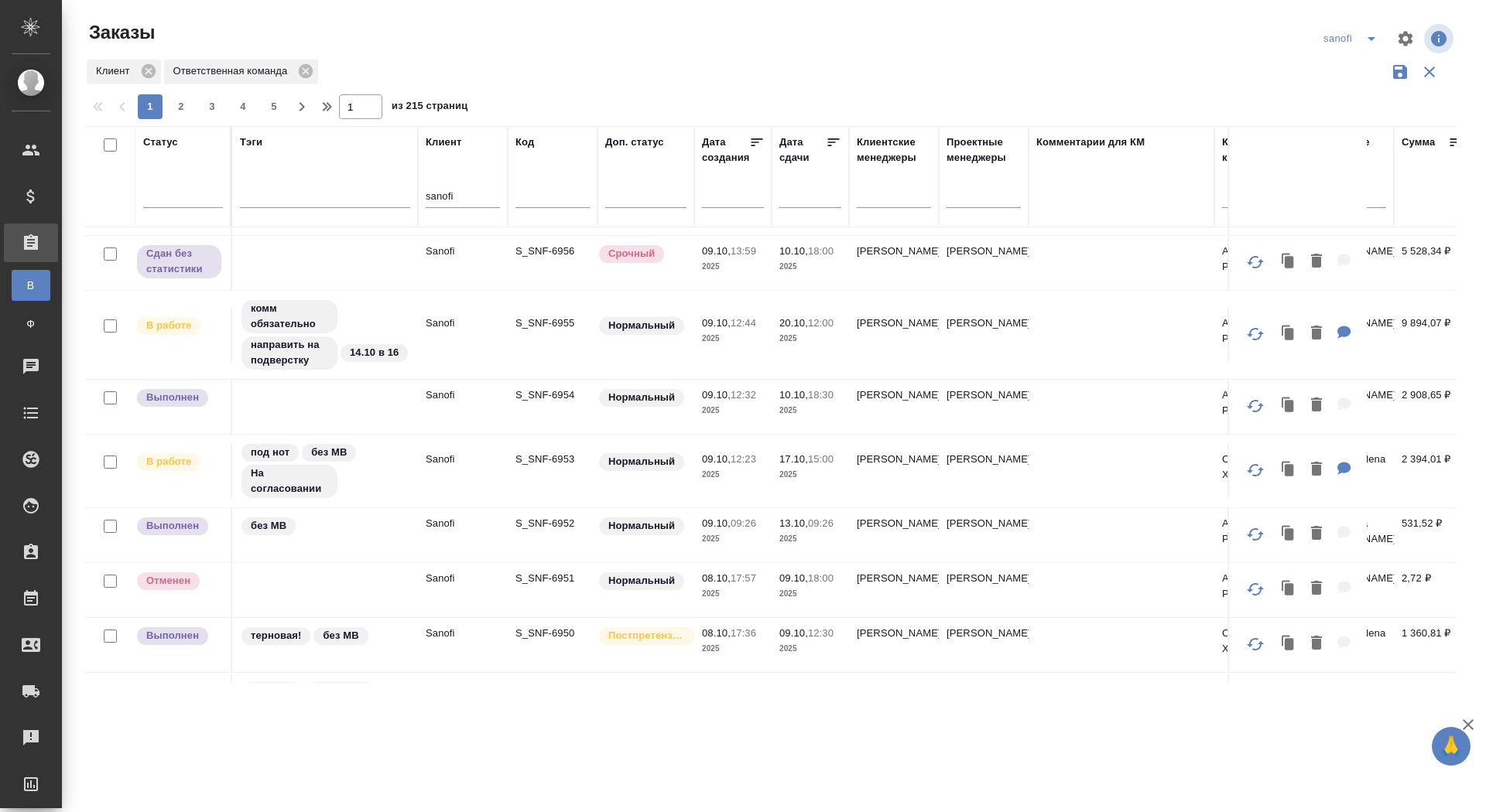
scroll to position [154, 0]
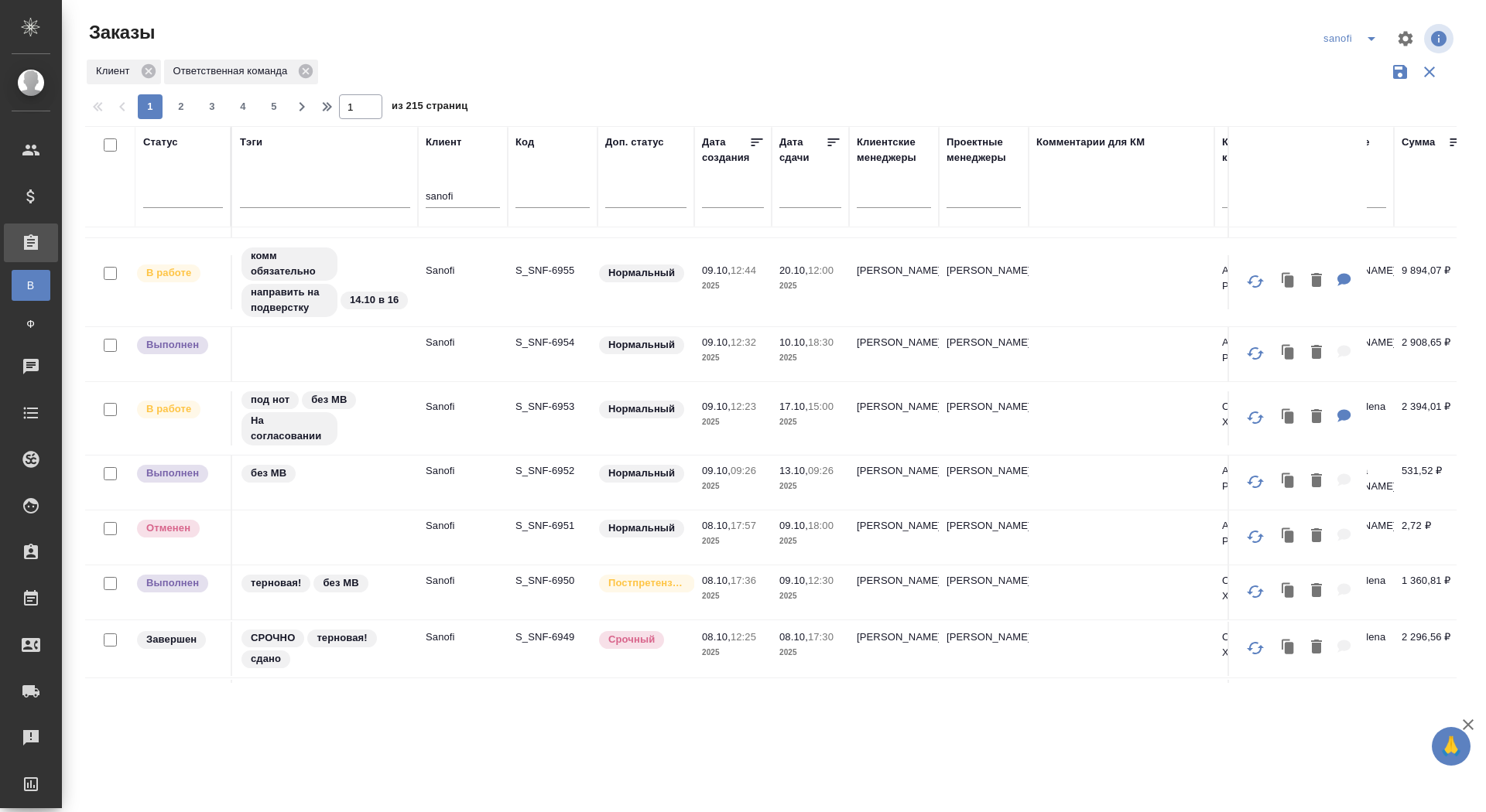
click at [803, 192] on input "text" at bounding box center [815, 194] width 53 height 21
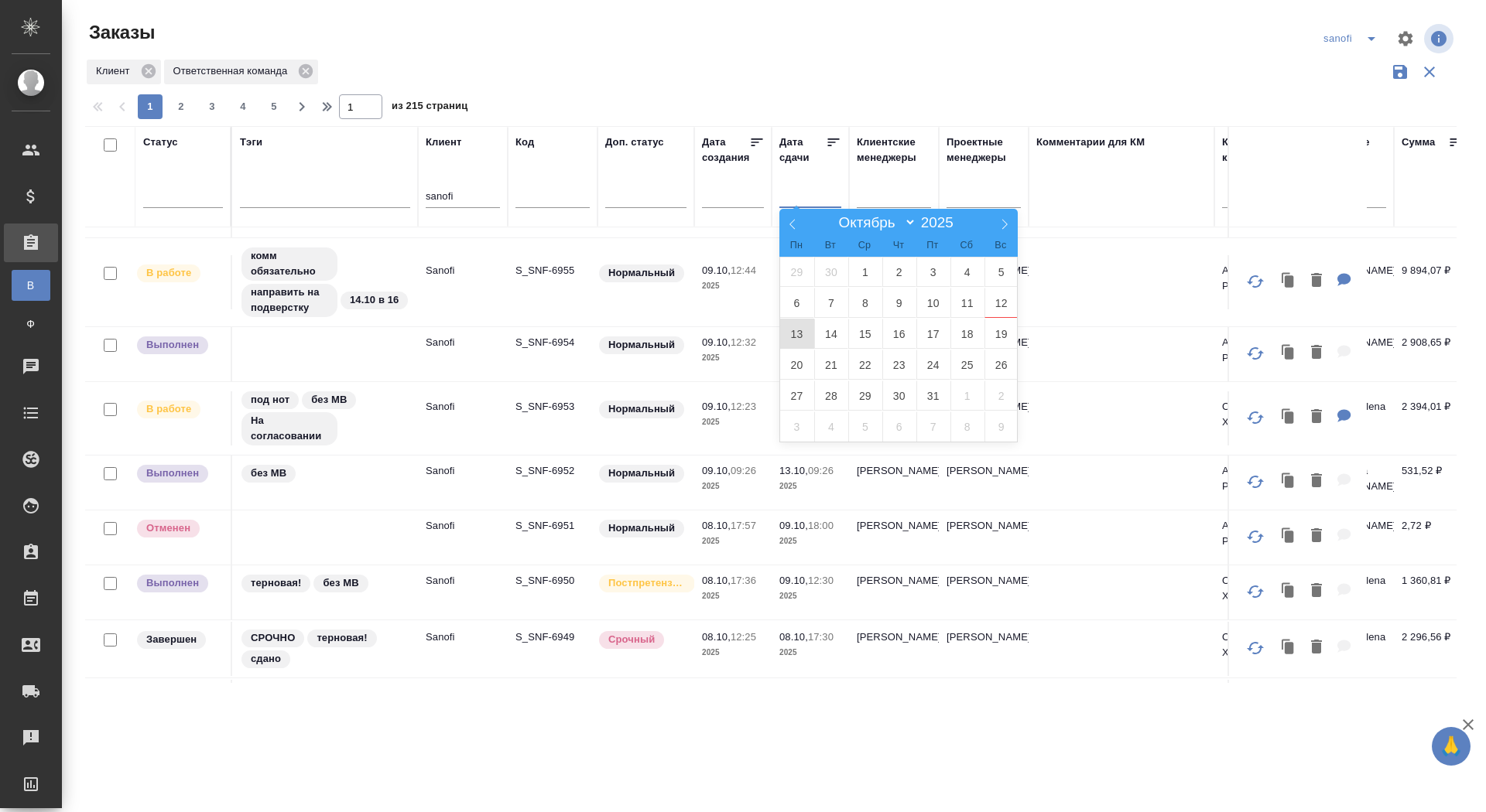
click at [799, 328] on span "13" at bounding box center [797, 333] width 34 height 30
type div "[DATE]T21:00:00.000Z"
click at [824, 337] on span "14" at bounding box center [831, 333] width 34 height 30
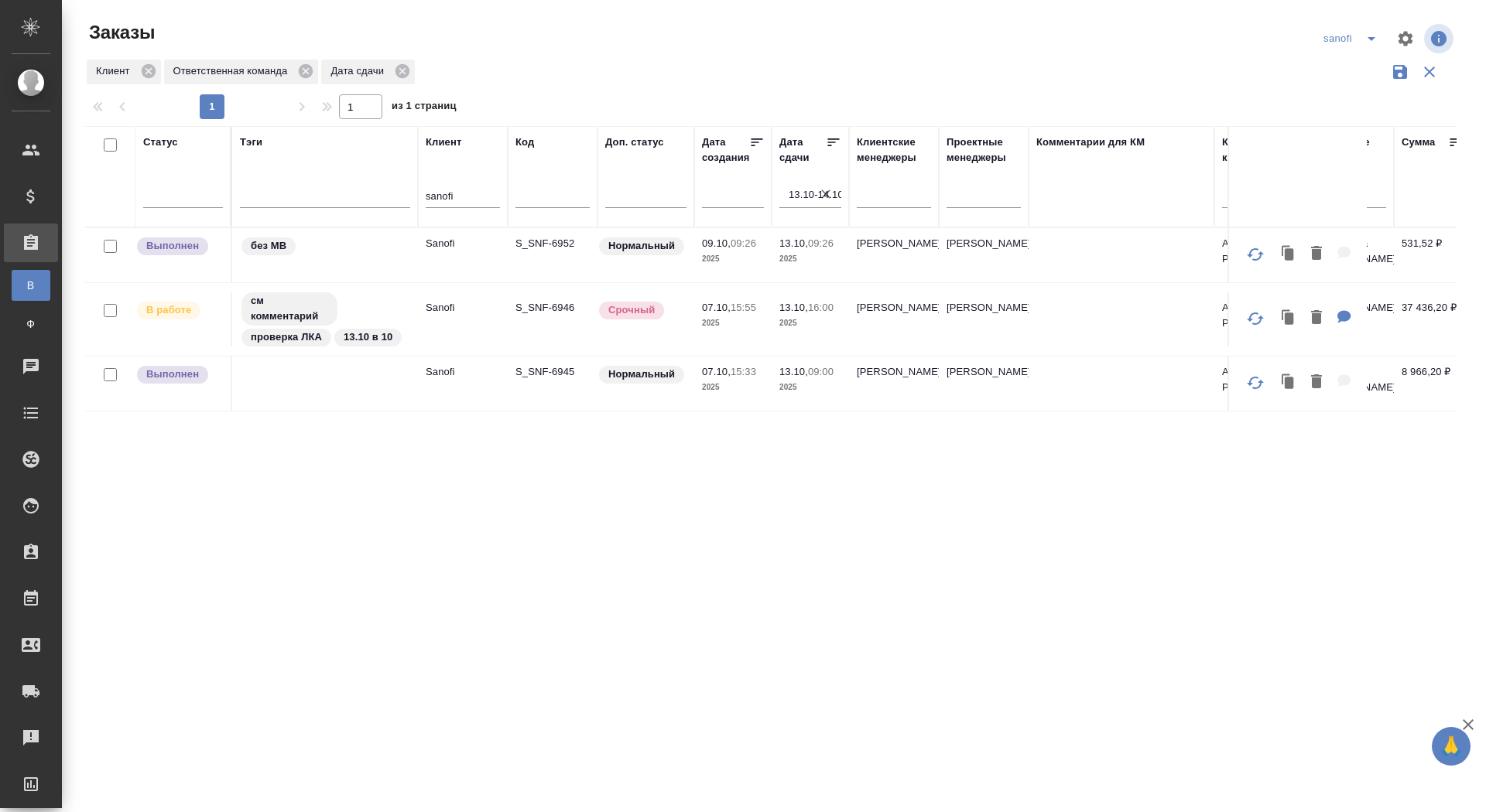
scroll to position [0, 0]
click at [1372, 30] on icon "split button" at bounding box center [1371, 38] width 19 height 19
click at [1325, 212] on li "ГСК🥰" at bounding box center [1352, 218] width 81 height 24
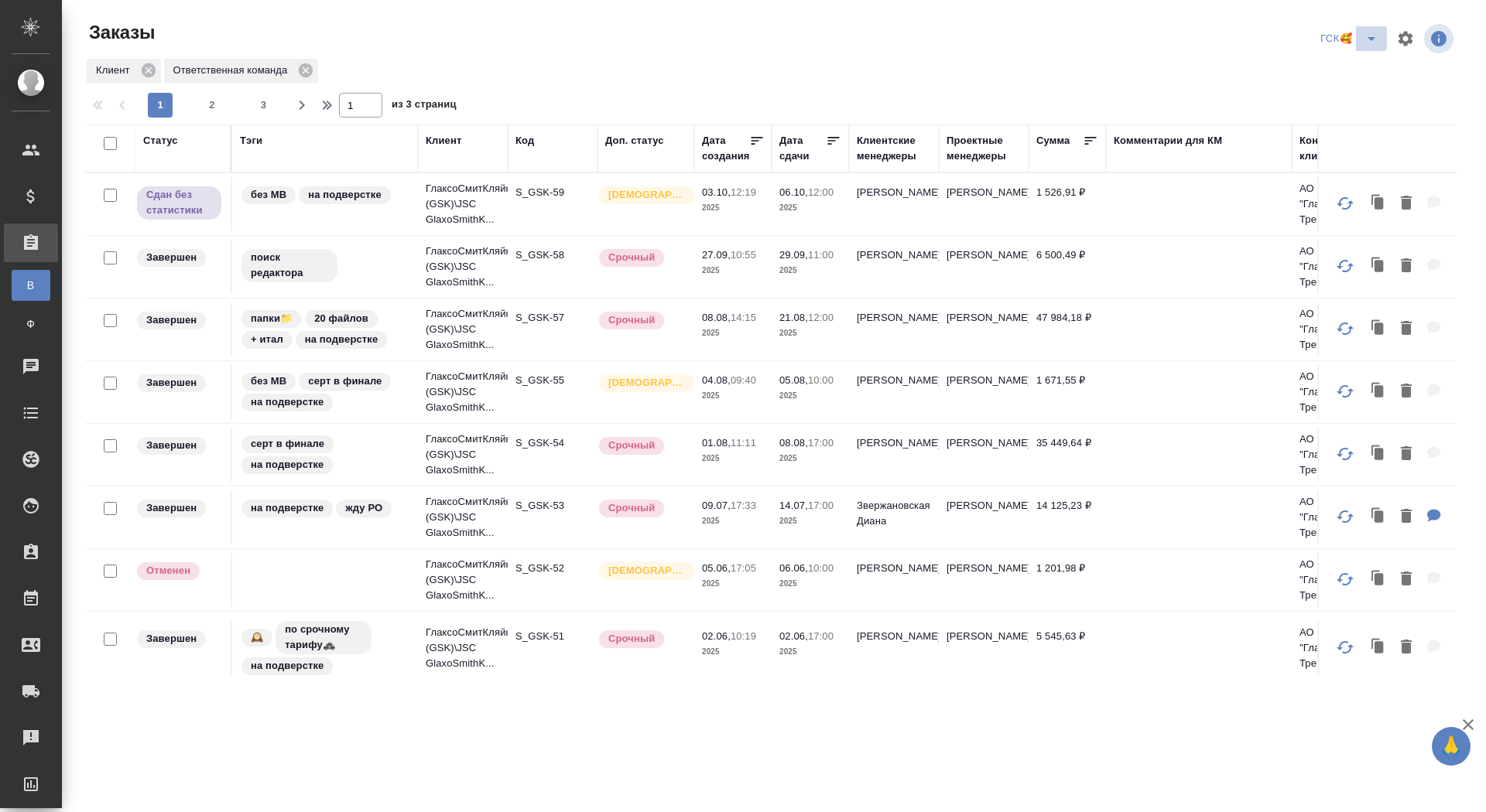
click at [1375, 31] on icon "split button" at bounding box center [1371, 38] width 19 height 19
click at [1342, 192] on li "красфарма" at bounding box center [1350, 192] width 81 height 24
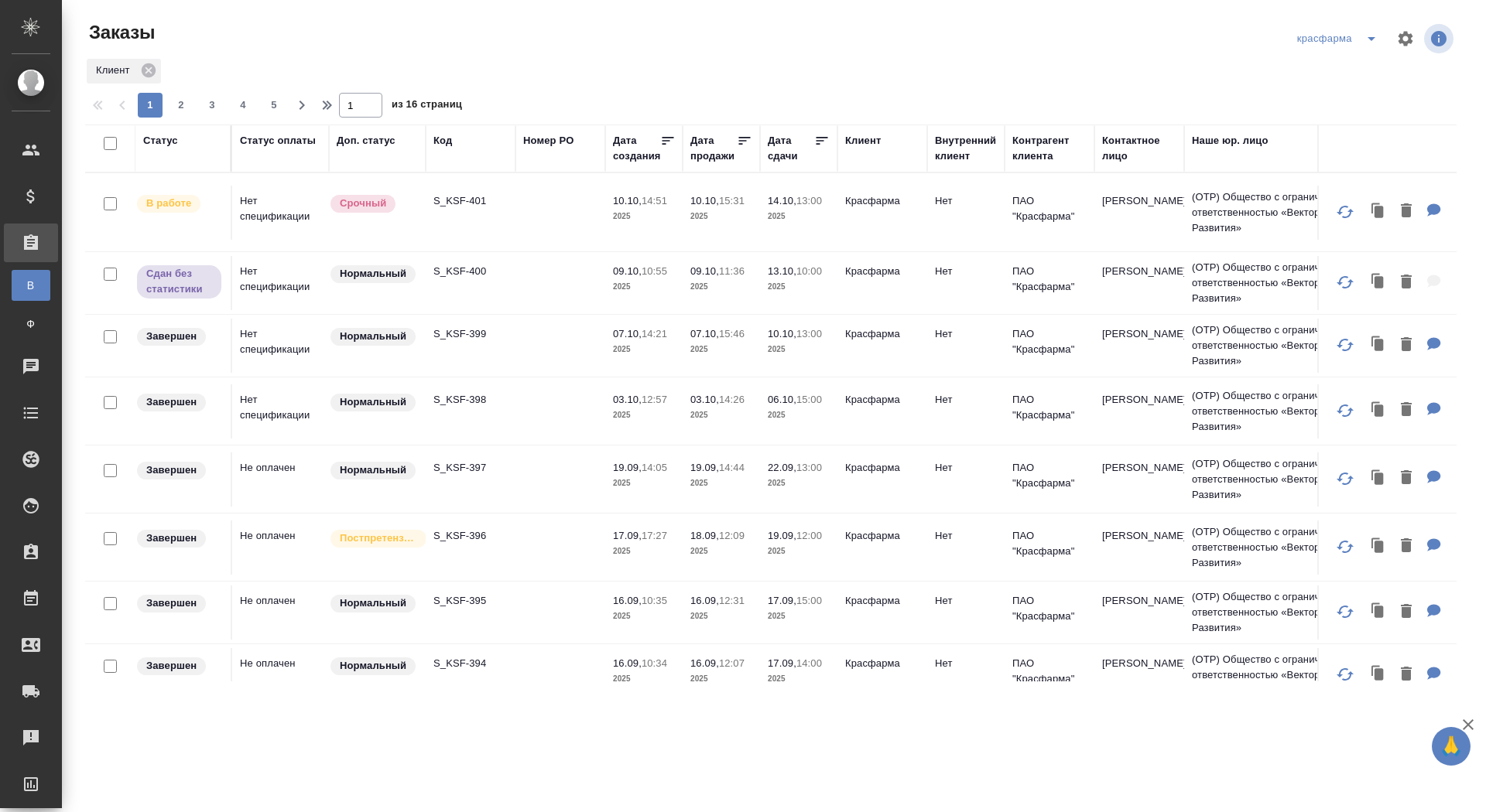
click at [1371, 41] on icon "split button" at bounding box center [1371, 38] width 19 height 19
click at [1336, 166] on li "новартис" at bounding box center [1337, 168] width 95 height 24
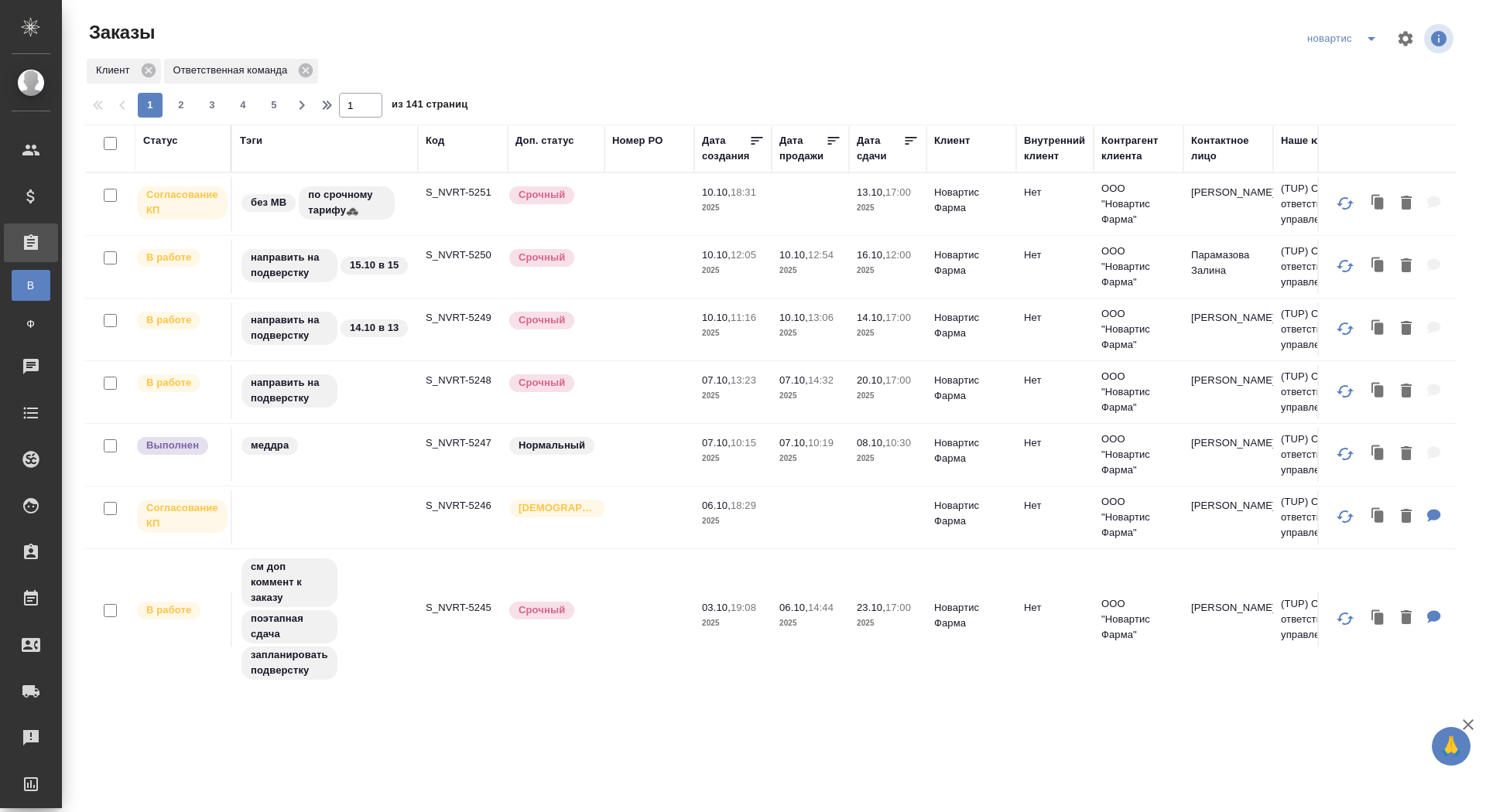
click at [871, 157] on div "Дата сдачи" at bounding box center [879, 149] width 46 height 31
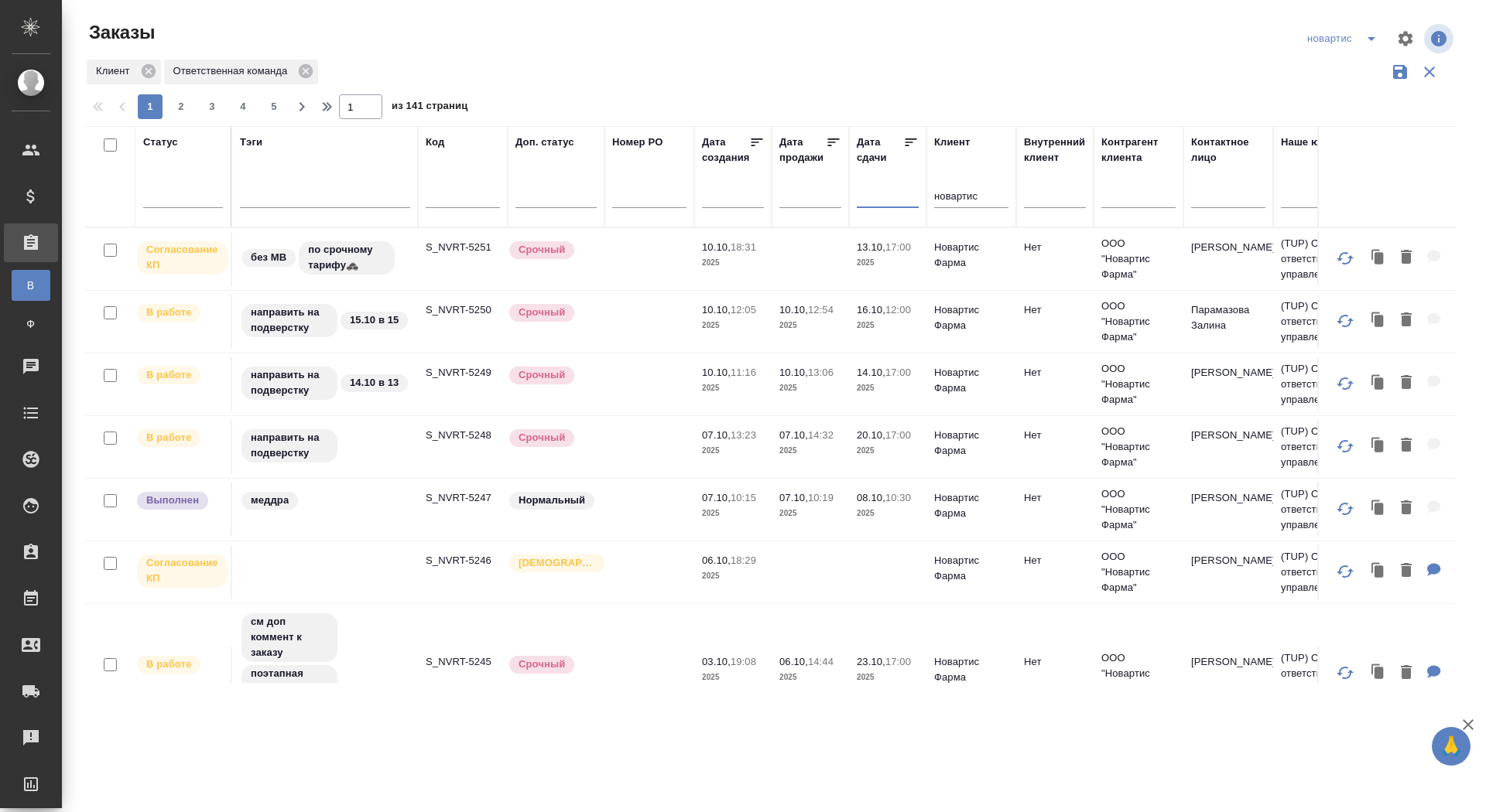
click at [876, 202] on input "text" at bounding box center [893, 194] width 53 height 21
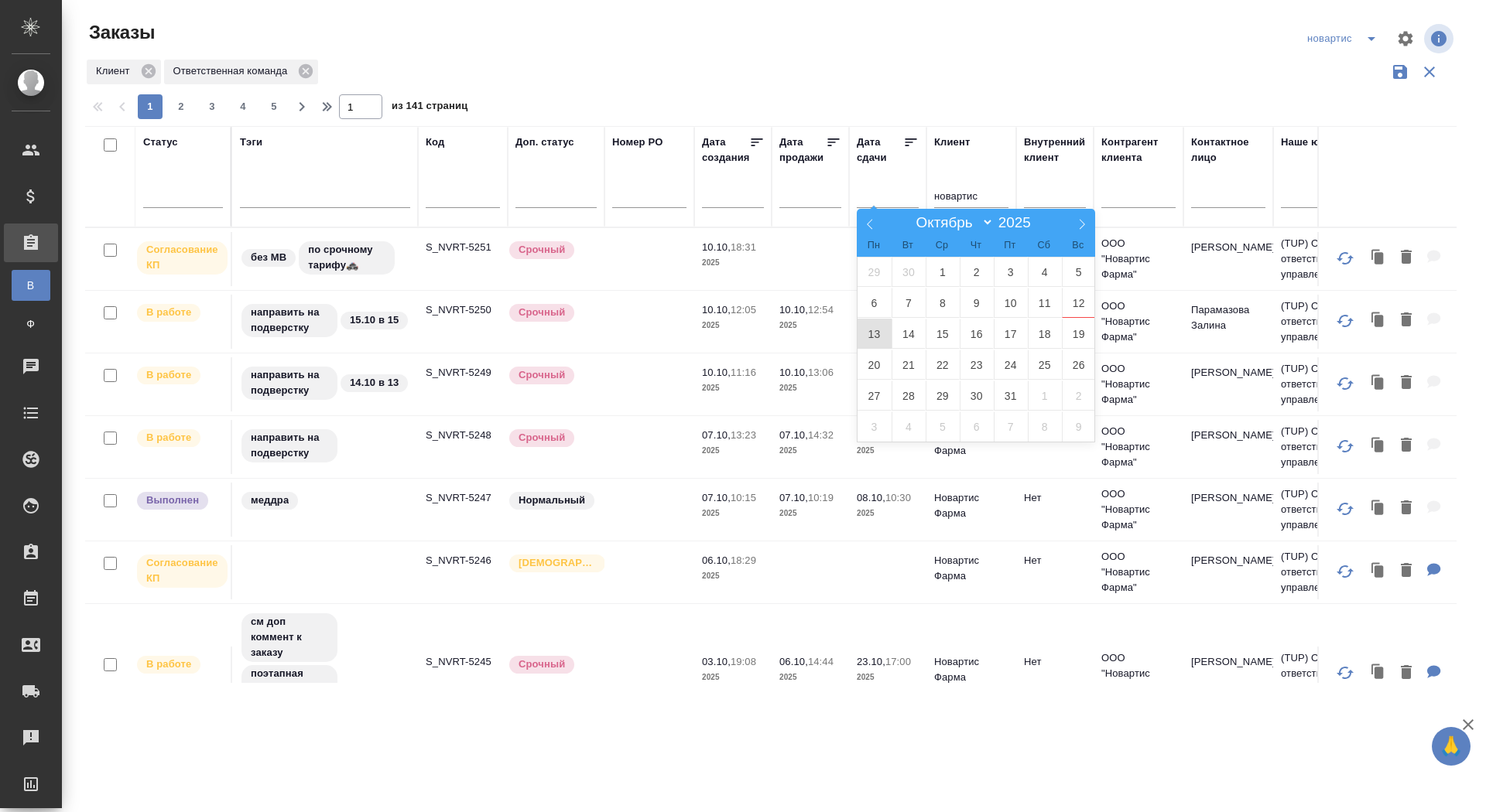
click at [881, 333] on span "13" at bounding box center [874, 333] width 34 height 30
type div "[DATE]T21:00:00.000Z"
click at [896, 335] on span "14" at bounding box center [908, 333] width 34 height 30
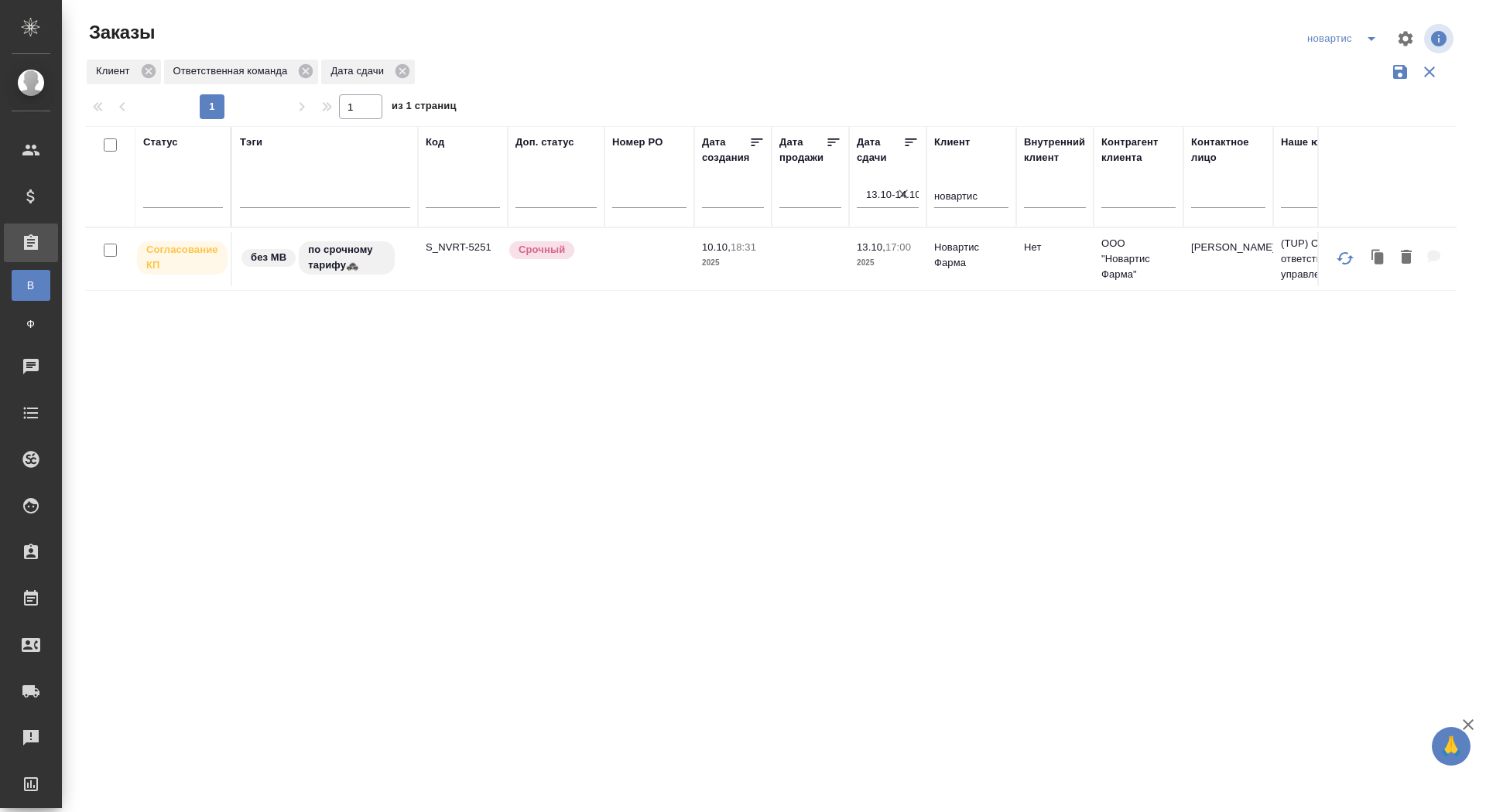
click at [1377, 32] on icon "split button" at bounding box center [1371, 38] width 19 height 19
click at [1323, 136] on li "sandoz" at bounding box center [1343, 144] width 85 height 24
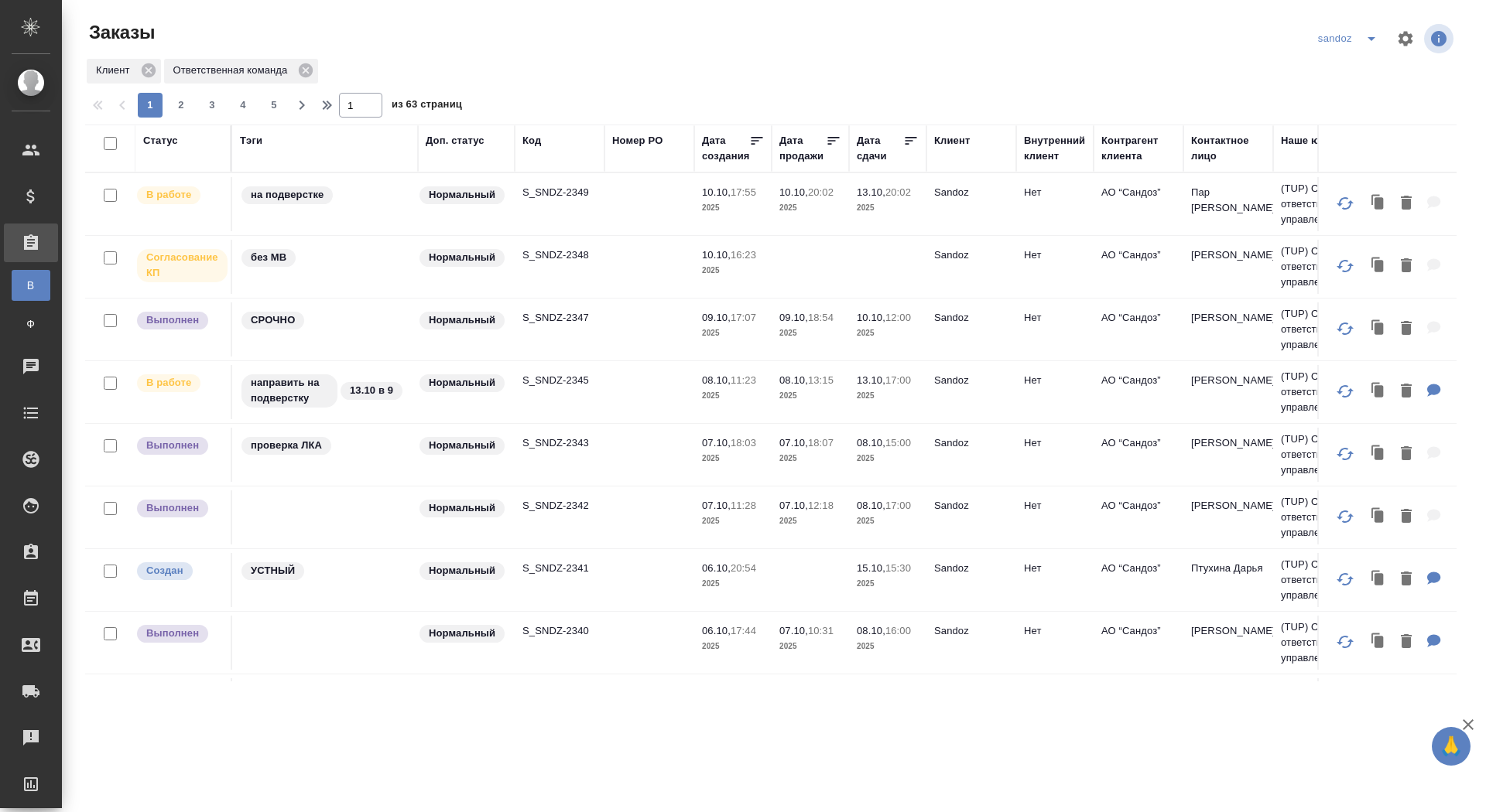
click at [878, 145] on div "Дата сдачи" at bounding box center [879, 149] width 46 height 31
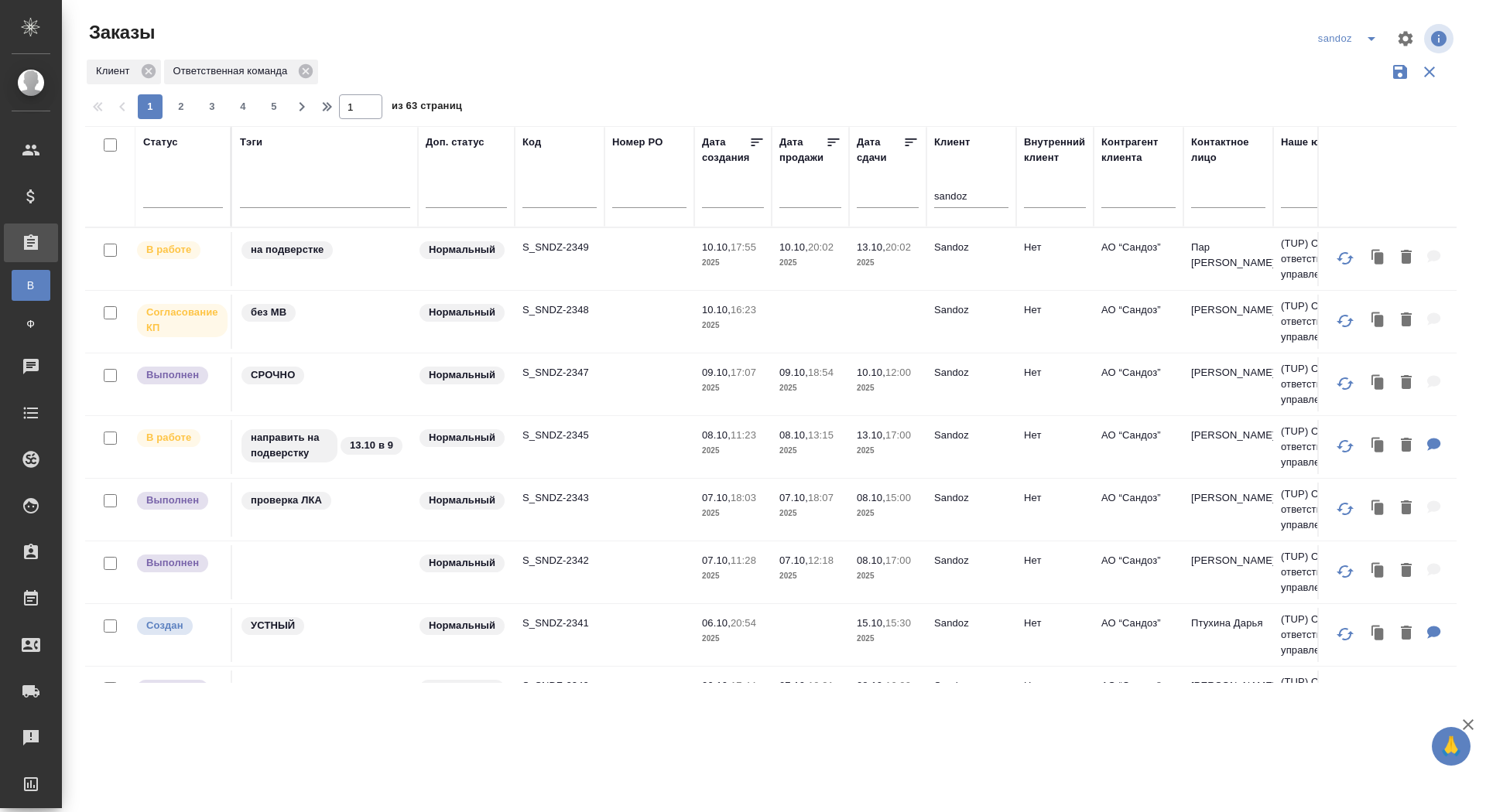
click at [871, 188] on input "text" at bounding box center [893, 194] width 53 height 21
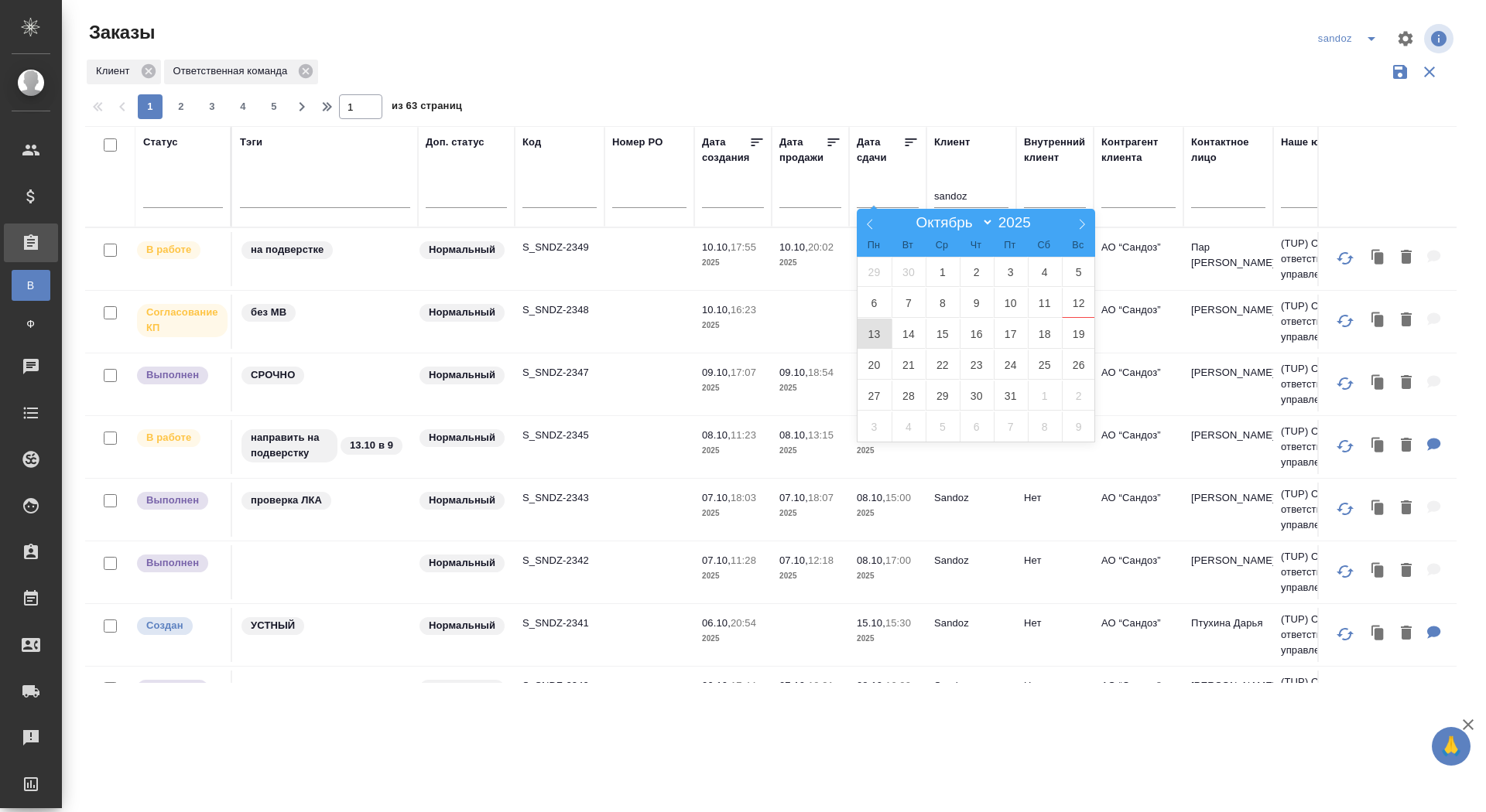
click at [868, 330] on span "13" at bounding box center [874, 333] width 34 height 30
type div "[DATE]T21:00:00.000Z"
click at [906, 332] on span "14" at bounding box center [908, 333] width 34 height 30
